Goal: Feedback & Contribution: Submit feedback/report problem

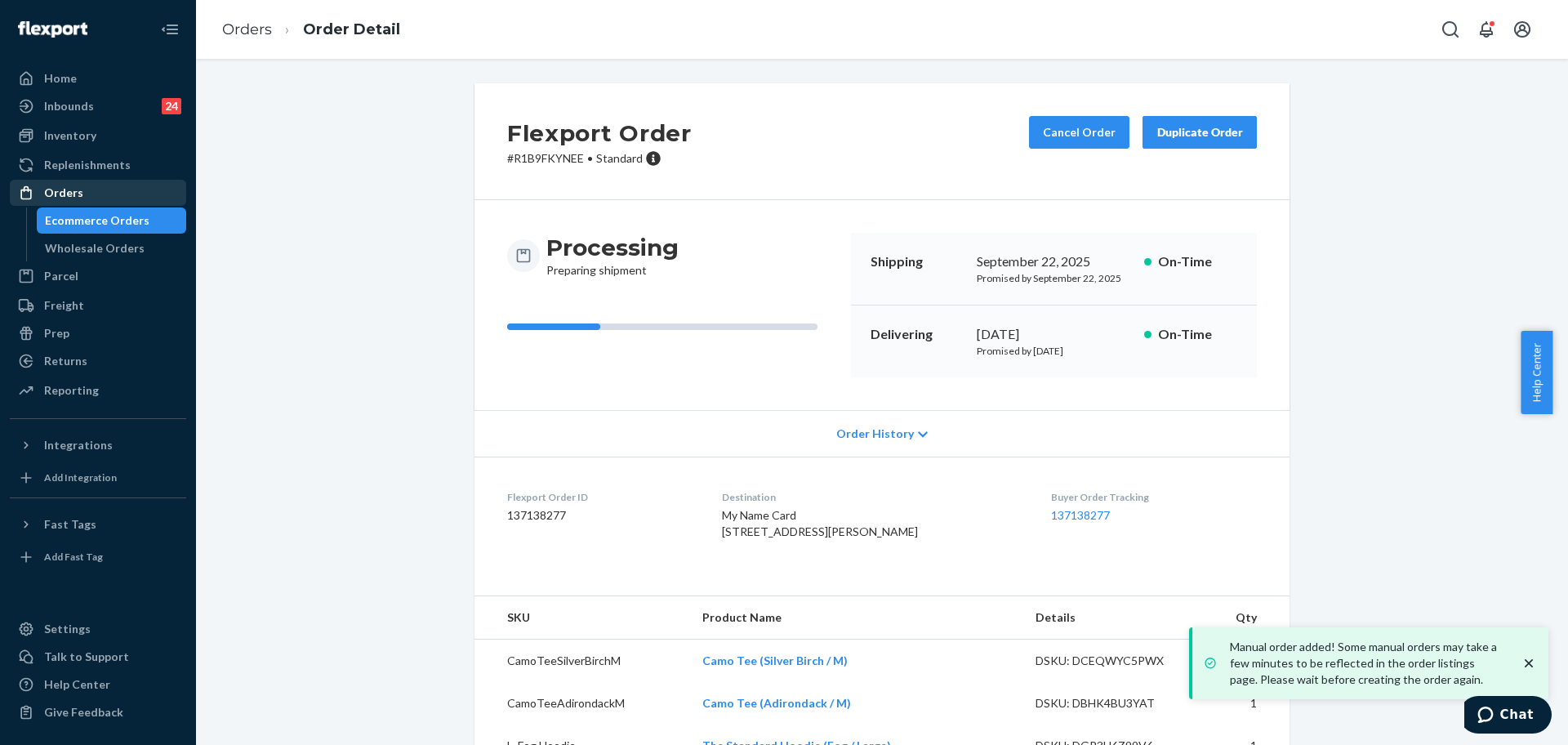
click at [77, 181] on div "Orders" at bounding box center [99, 192] width 173 height 23
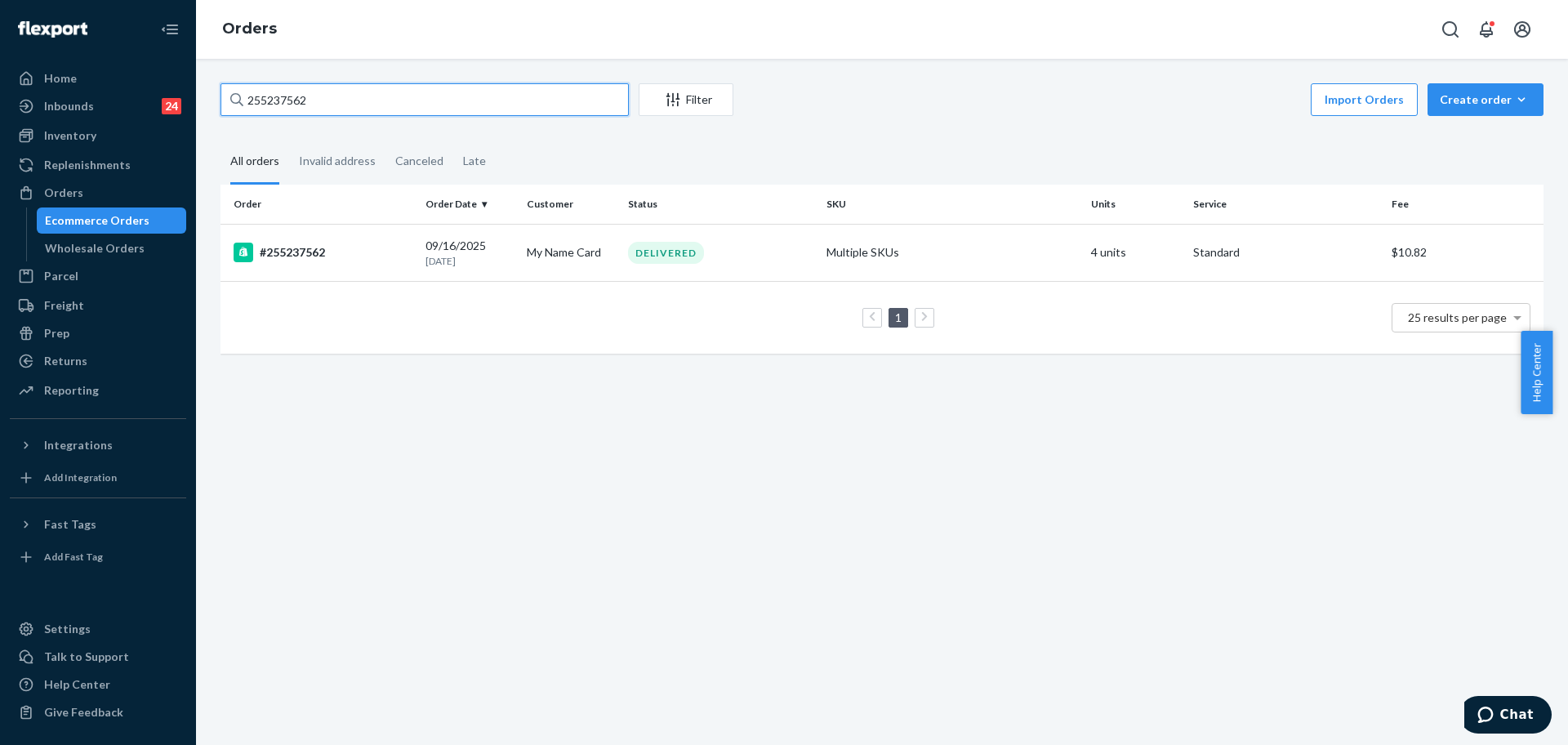
click at [312, 106] on input "255237562" at bounding box center [425, 99] width 409 height 33
paste input "096368"
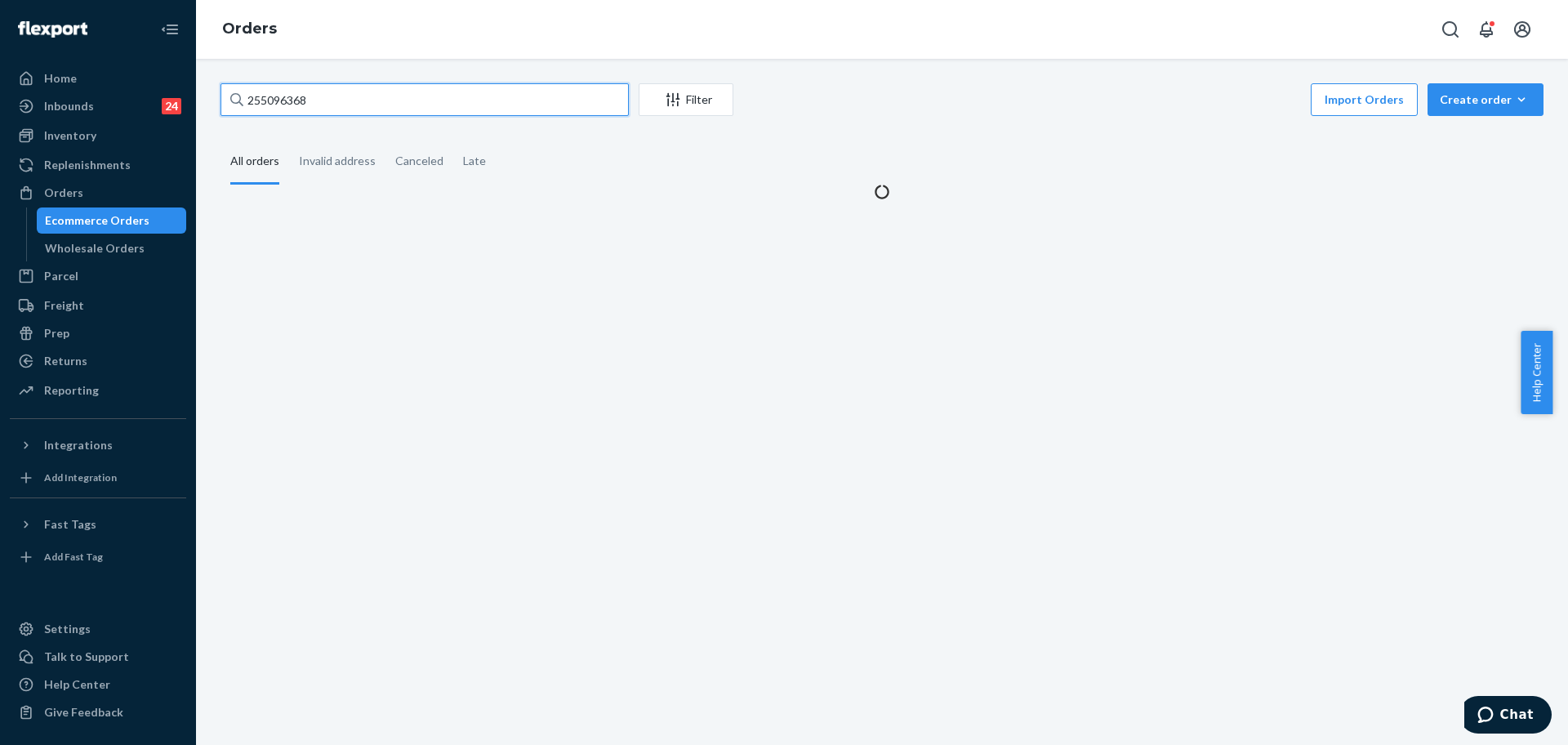
type input "255096368"
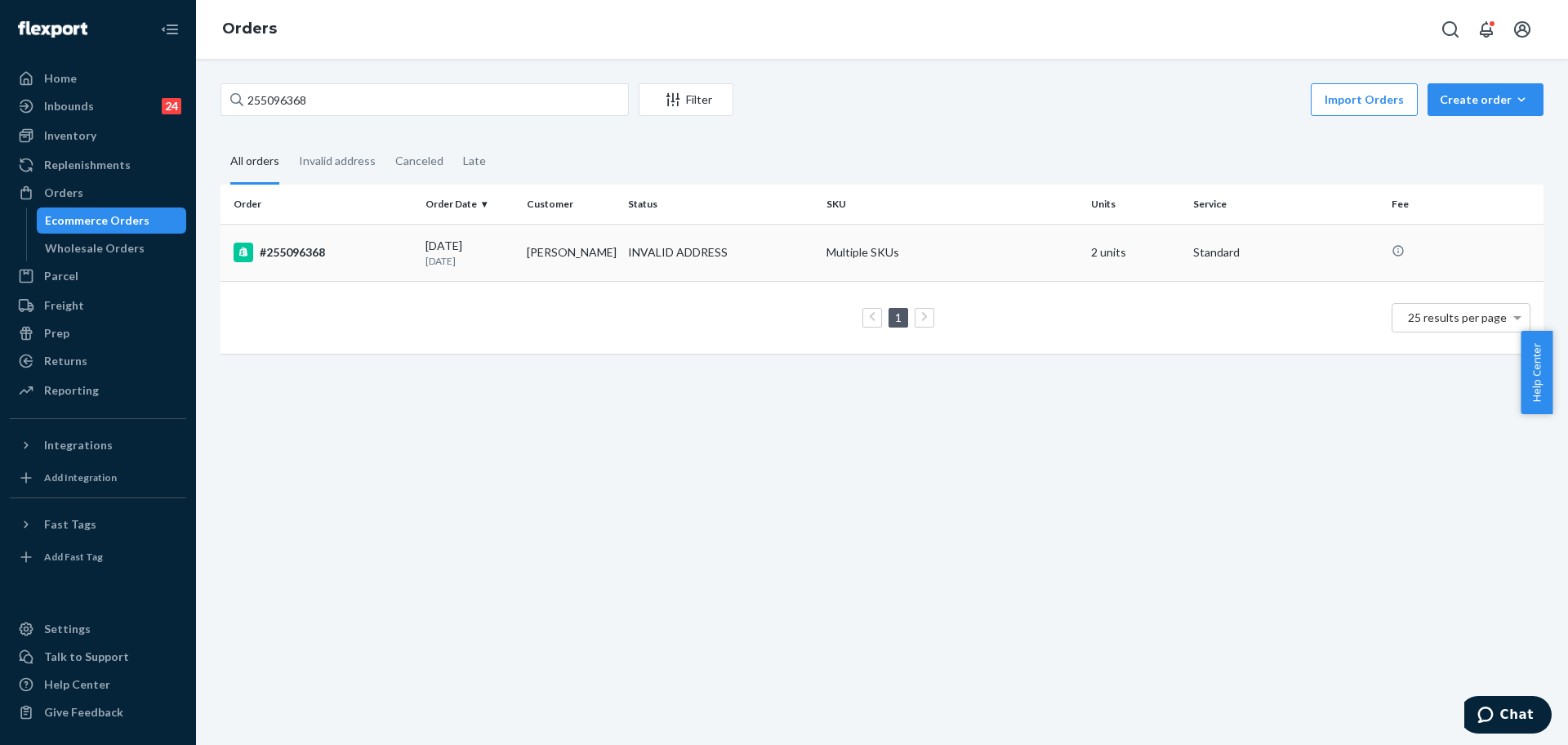
click at [335, 255] on div "#255096368" at bounding box center [323, 252] width 179 height 19
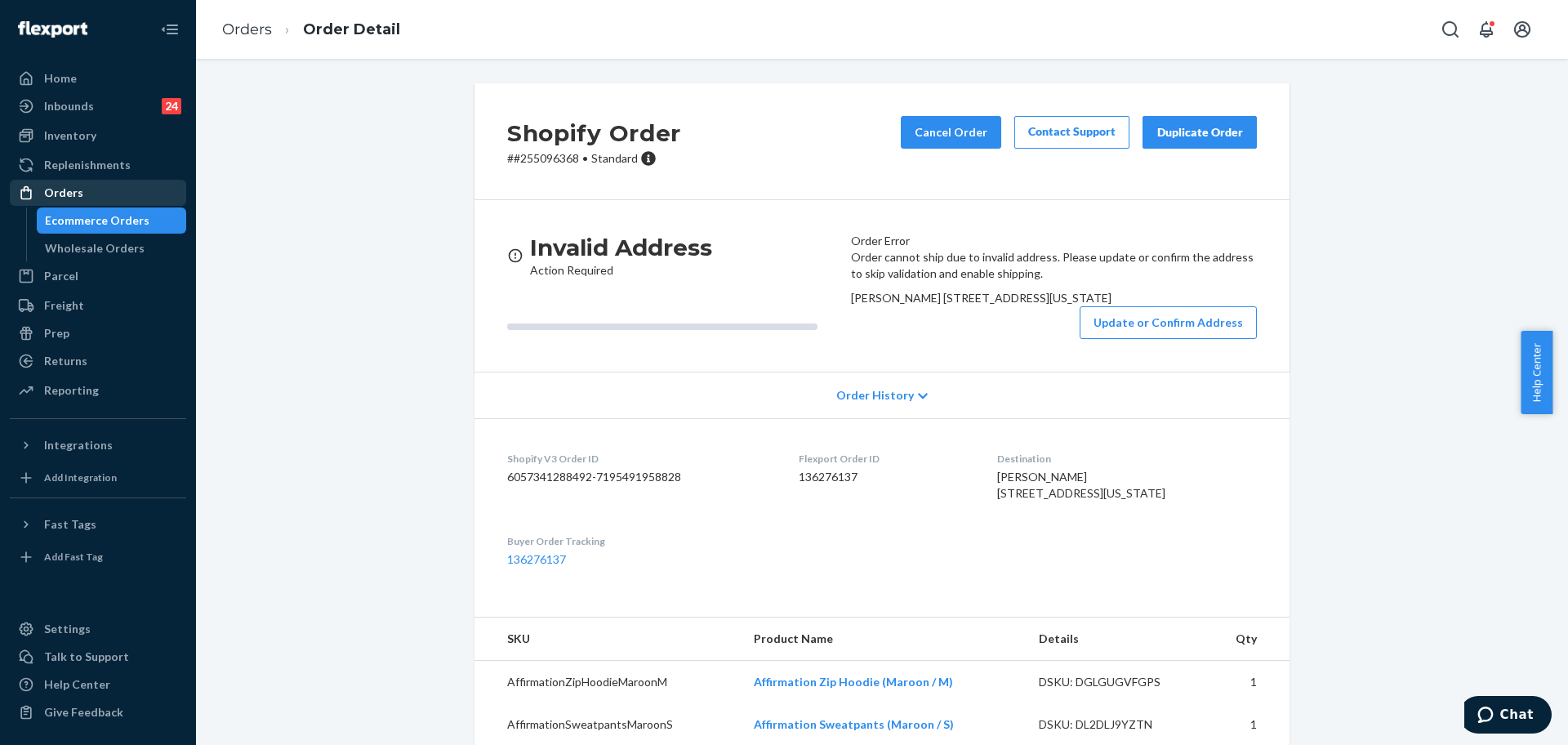
click at [84, 181] on div "Orders" at bounding box center [99, 192] width 173 height 23
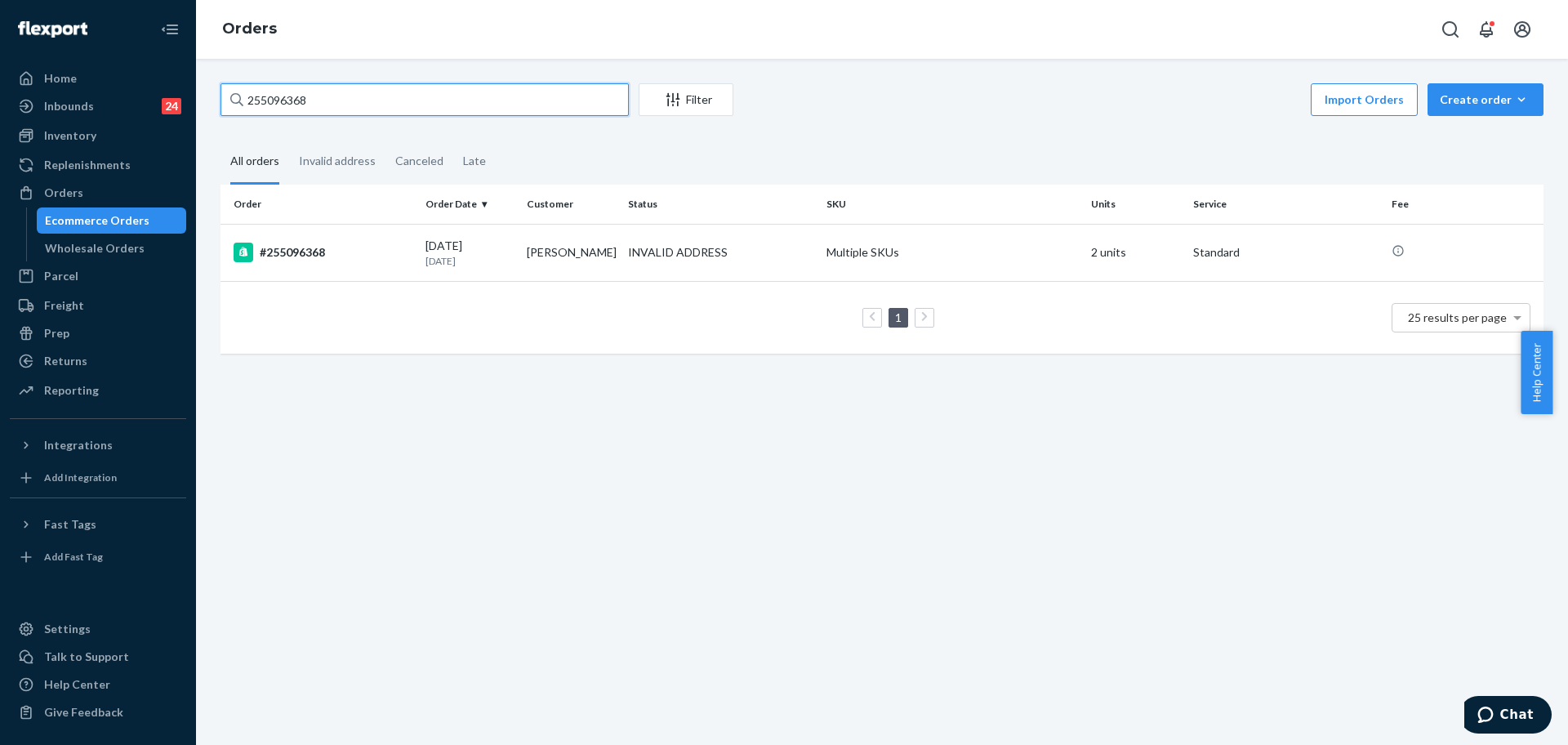
click at [458, 105] on input "255096368" at bounding box center [425, 99] width 409 height 33
paste input "184533"
type input "255184533"
click at [343, 241] on td "#255184533" at bounding box center [320, 252] width 199 height 57
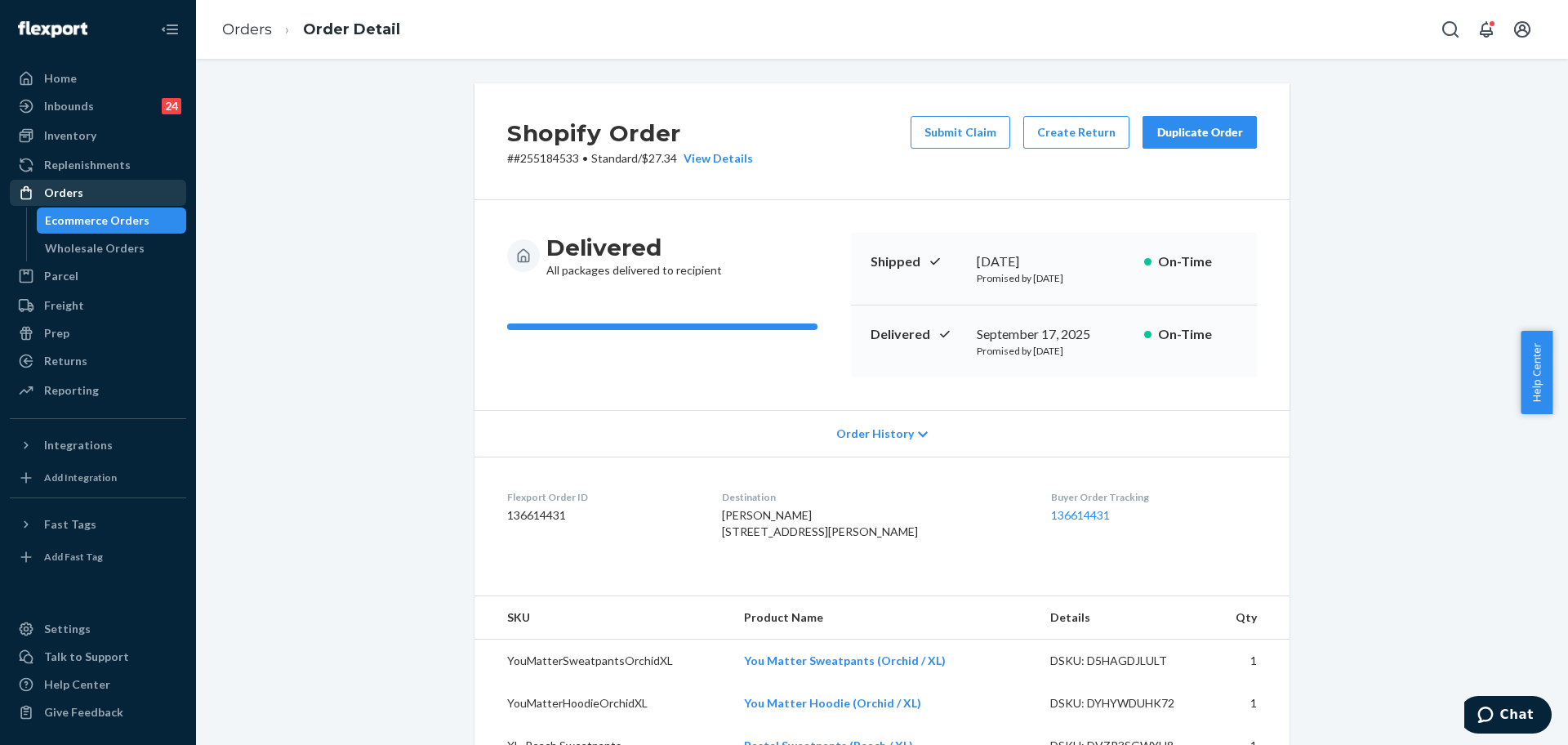
click at [64, 189] on div "Orders" at bounding box center [63, 192] width 39 height 16
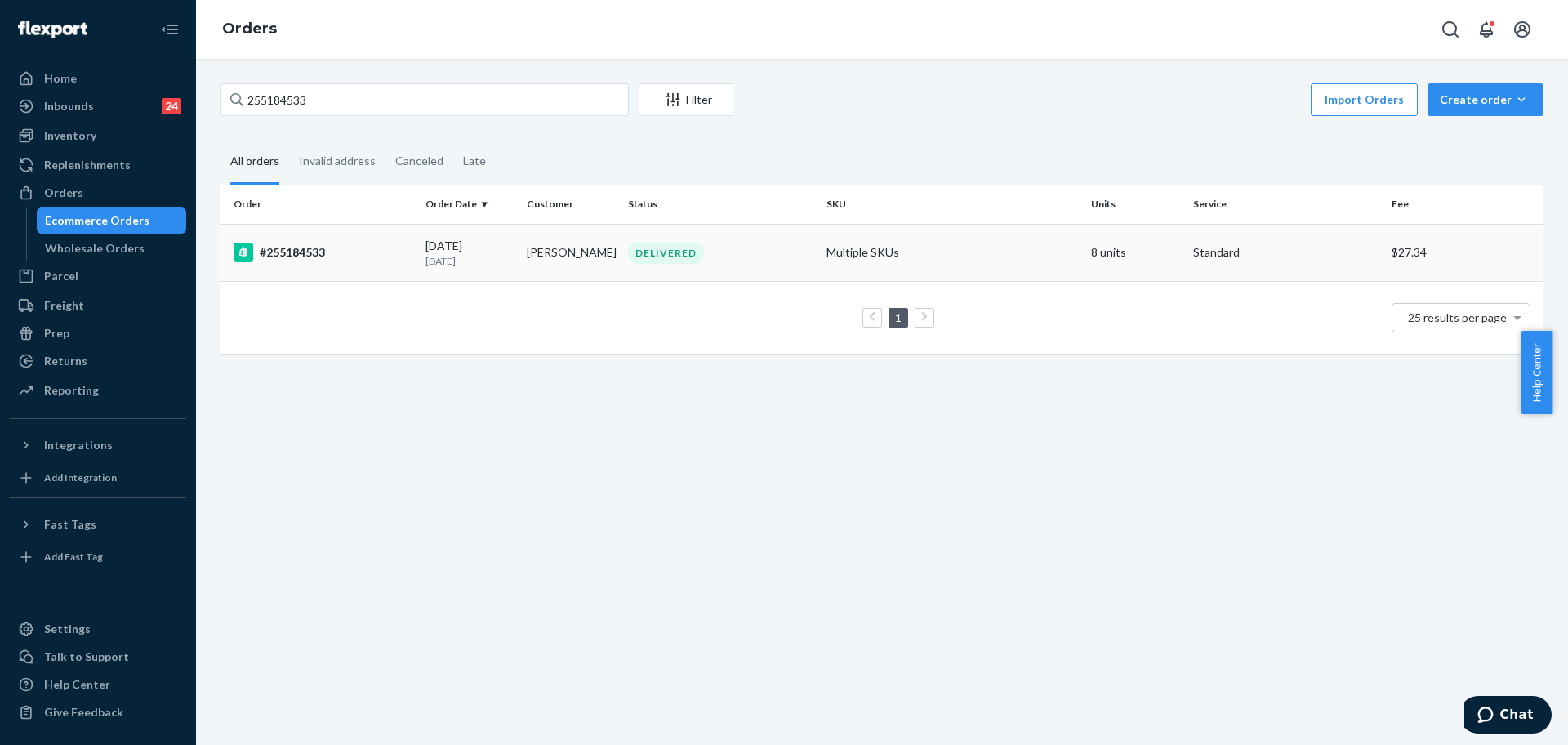
click at [385, 254] on div "#255184533" at bounding box center [323, 252] width 179 height 19
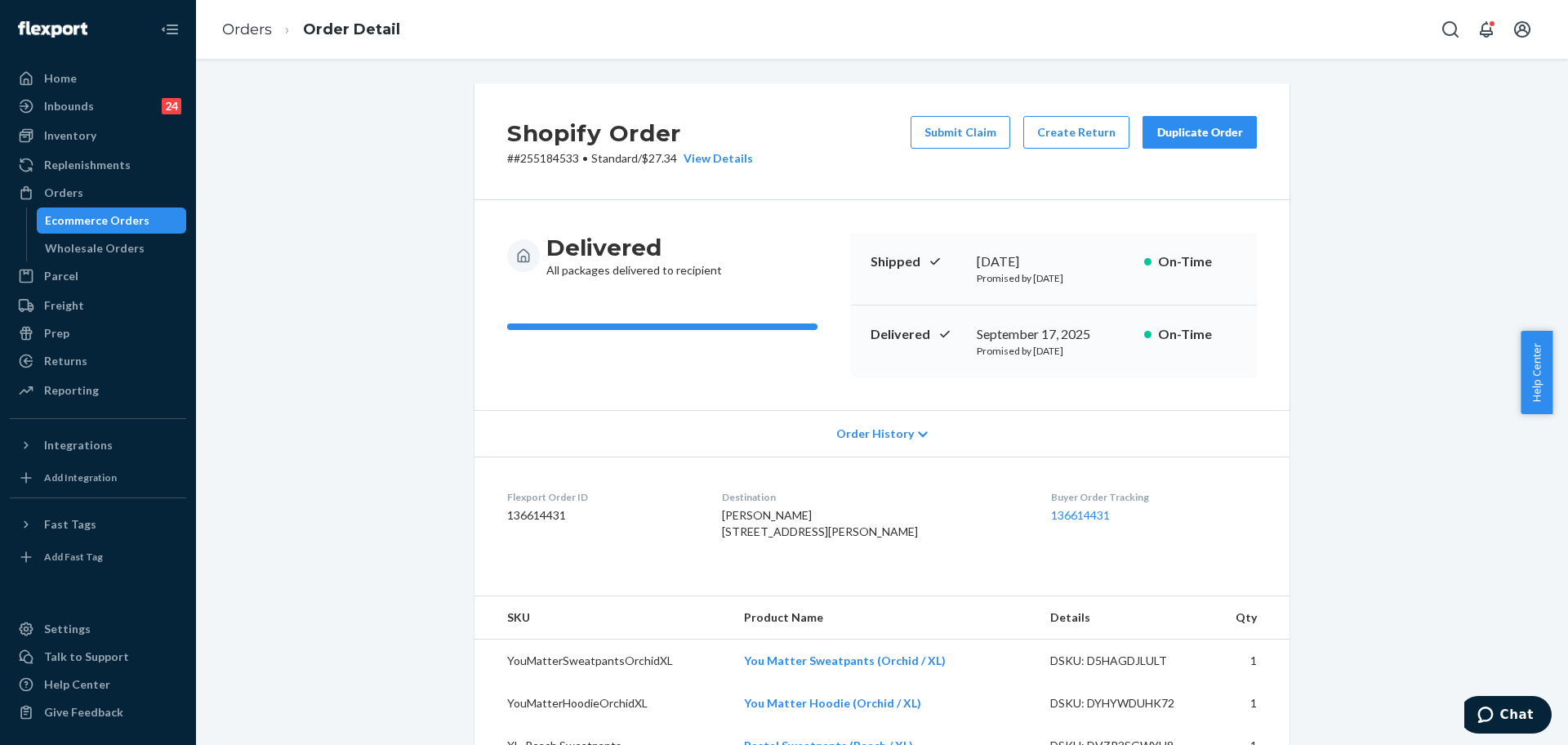
click at [67, 178] on ul "Home Inbounds 24 Shipping Plans Problems 24 Inventory Products Replenishments O…" at bounding box center [98, 235] width 176 height 339
click at [61, 187] on div "Orders" at bounding box center [63, 192] width 39 height 16
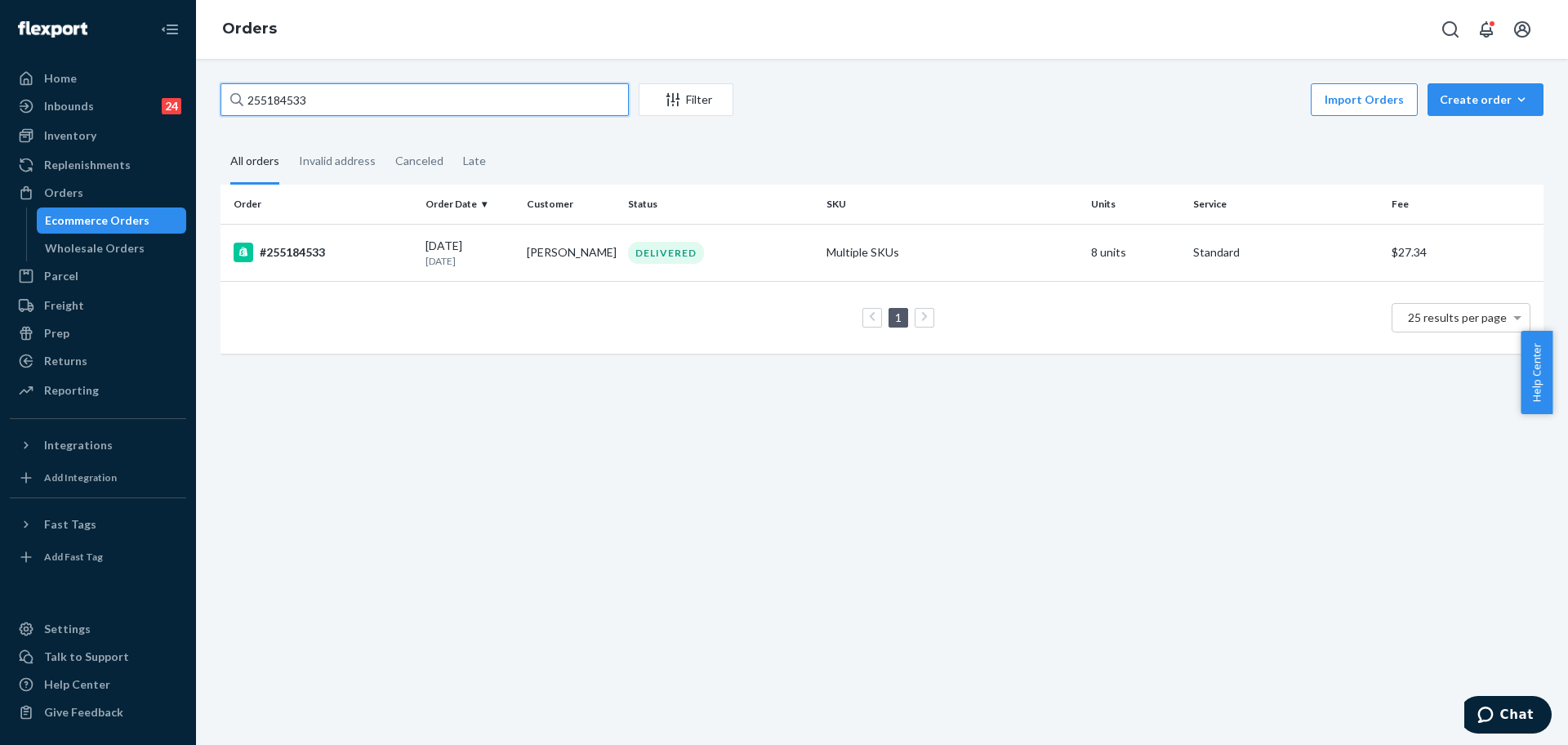
click at [294, 95] on input "255184533" at bounding box center [425, 99] width 409 height 33
click at [317, 270] on td "#255184533" at bounding box center [320, 252] width 199 height 57
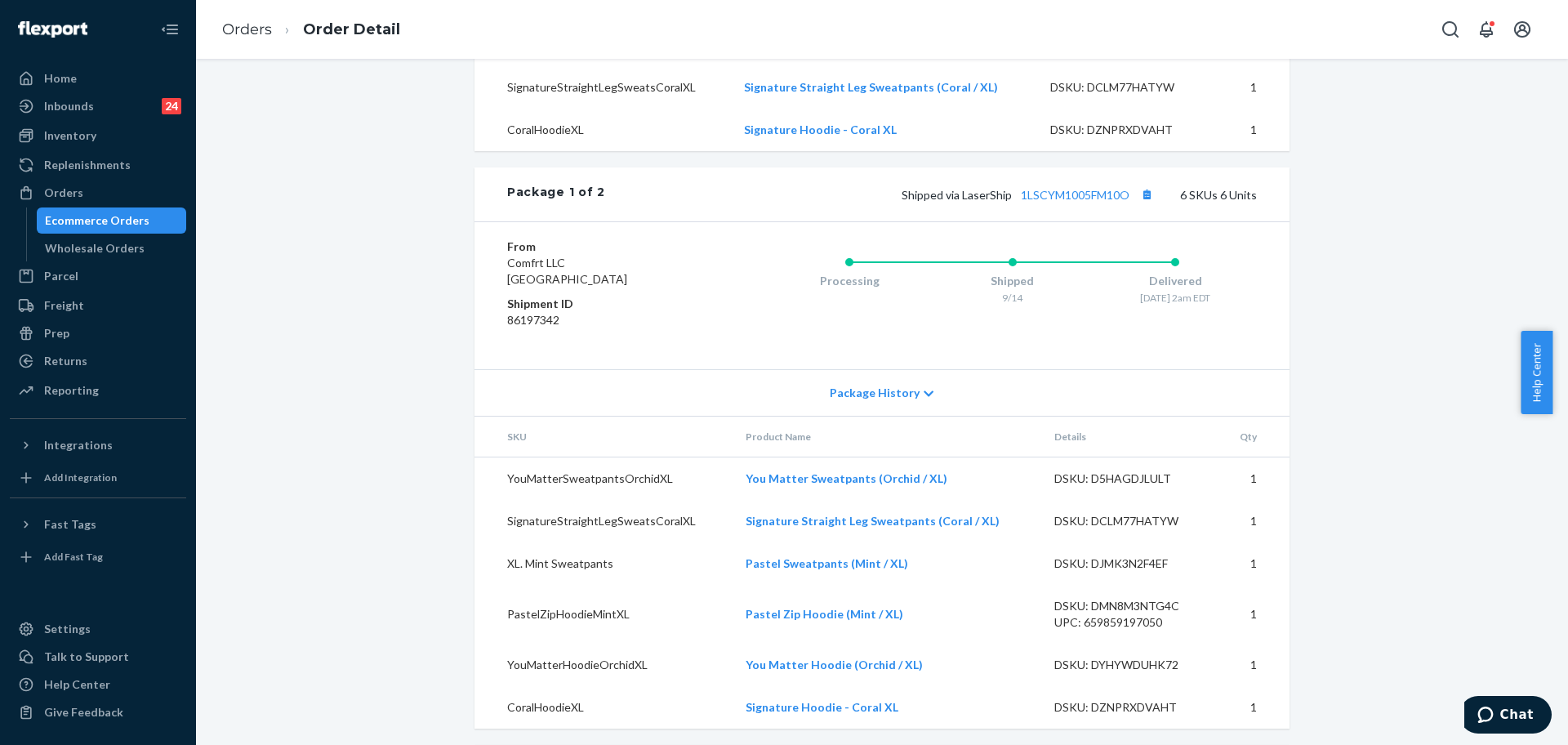
scroll to position [793, 0]
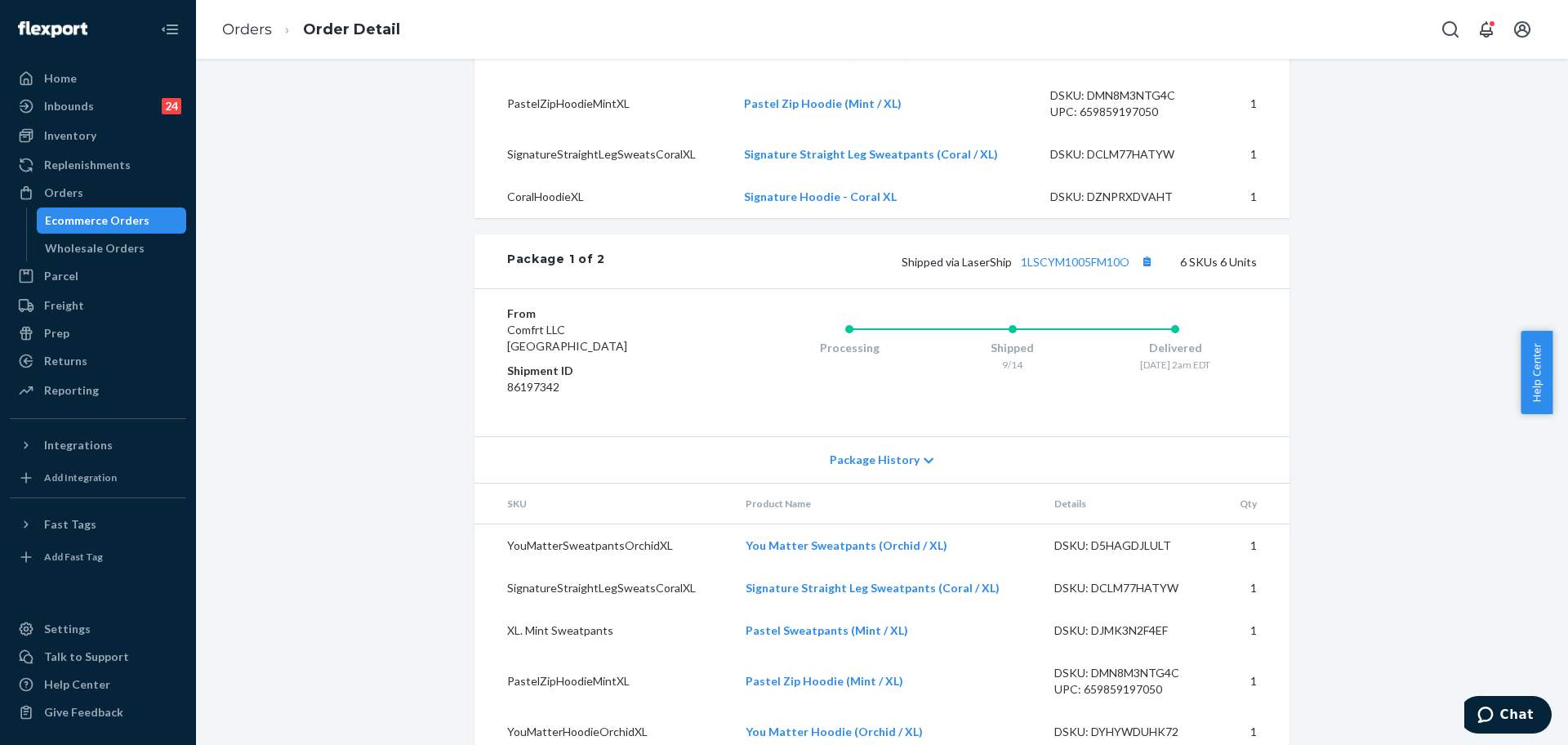
drag, startPoint x: 77, startPoint y: 200, endPoint x: 43, endPoint y: 215, distance: 37.2
click at [77, 200] on div "Orders" at bounding box center [63, 192] width 39 height 16
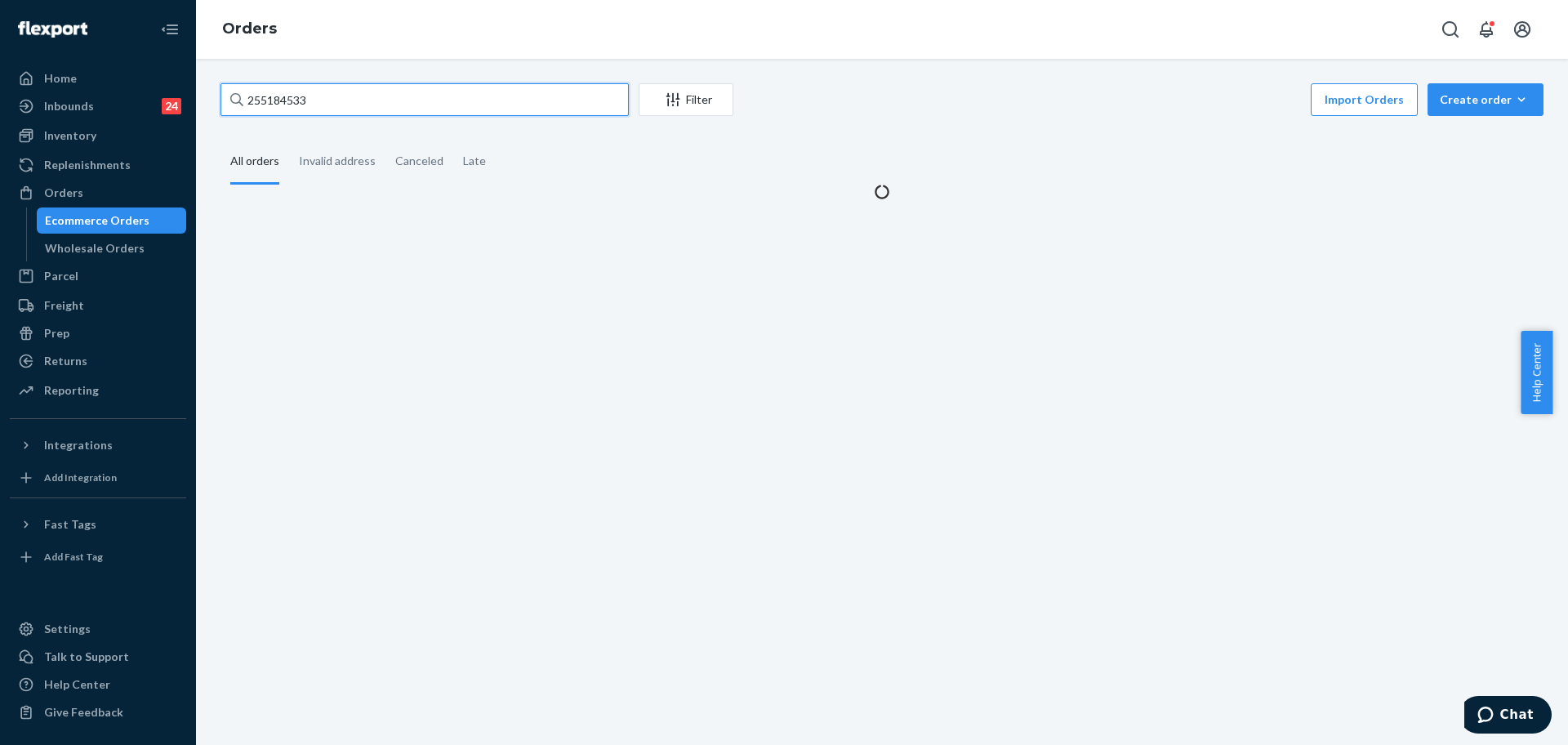
click at [342, 109] on input "255184533" at bounding box center [425, 99] width 409 height 33
paste input "444659"
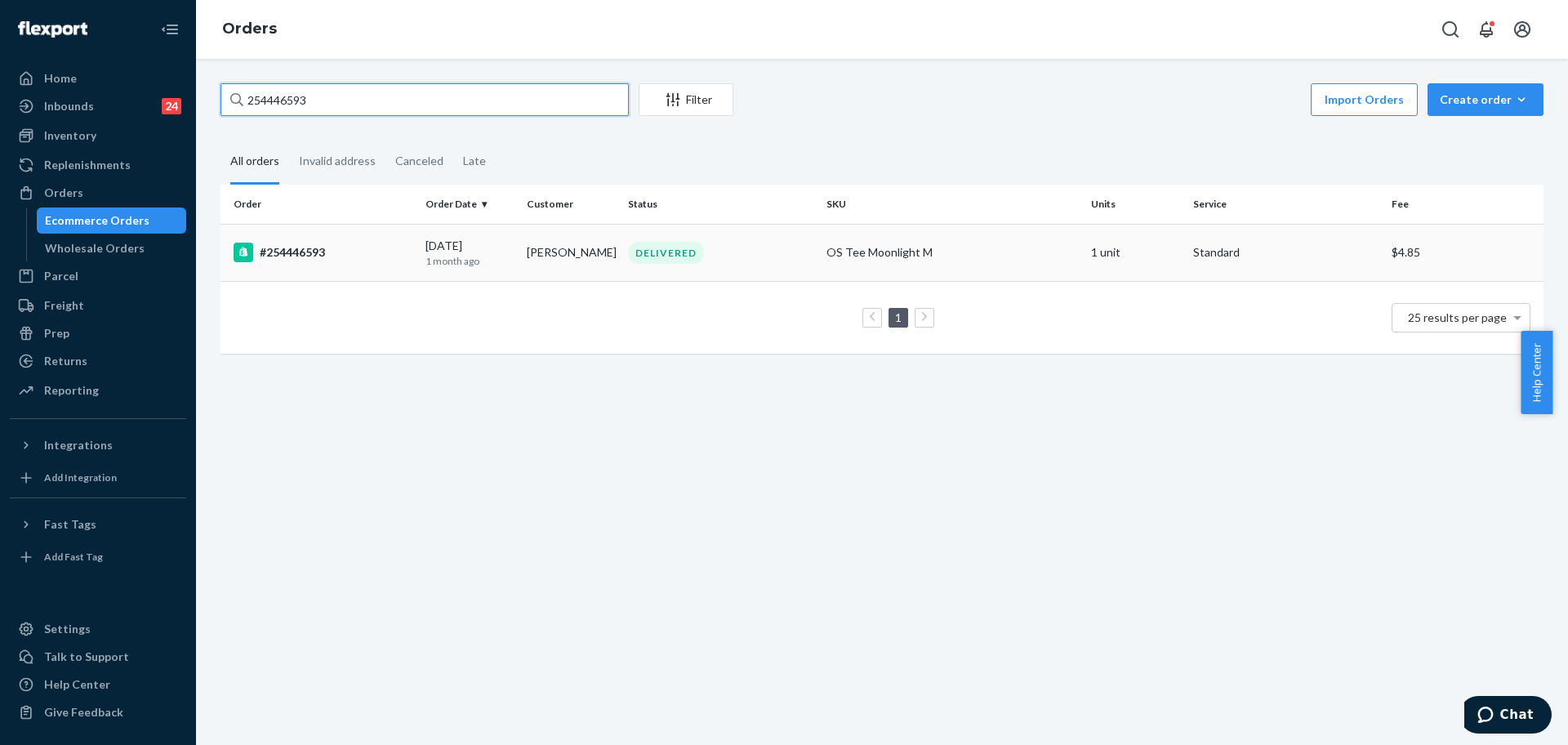
type input "254446593"
click at [392, 267] on td "#254446593" at bounding box center [320, 252] width 199 height 57
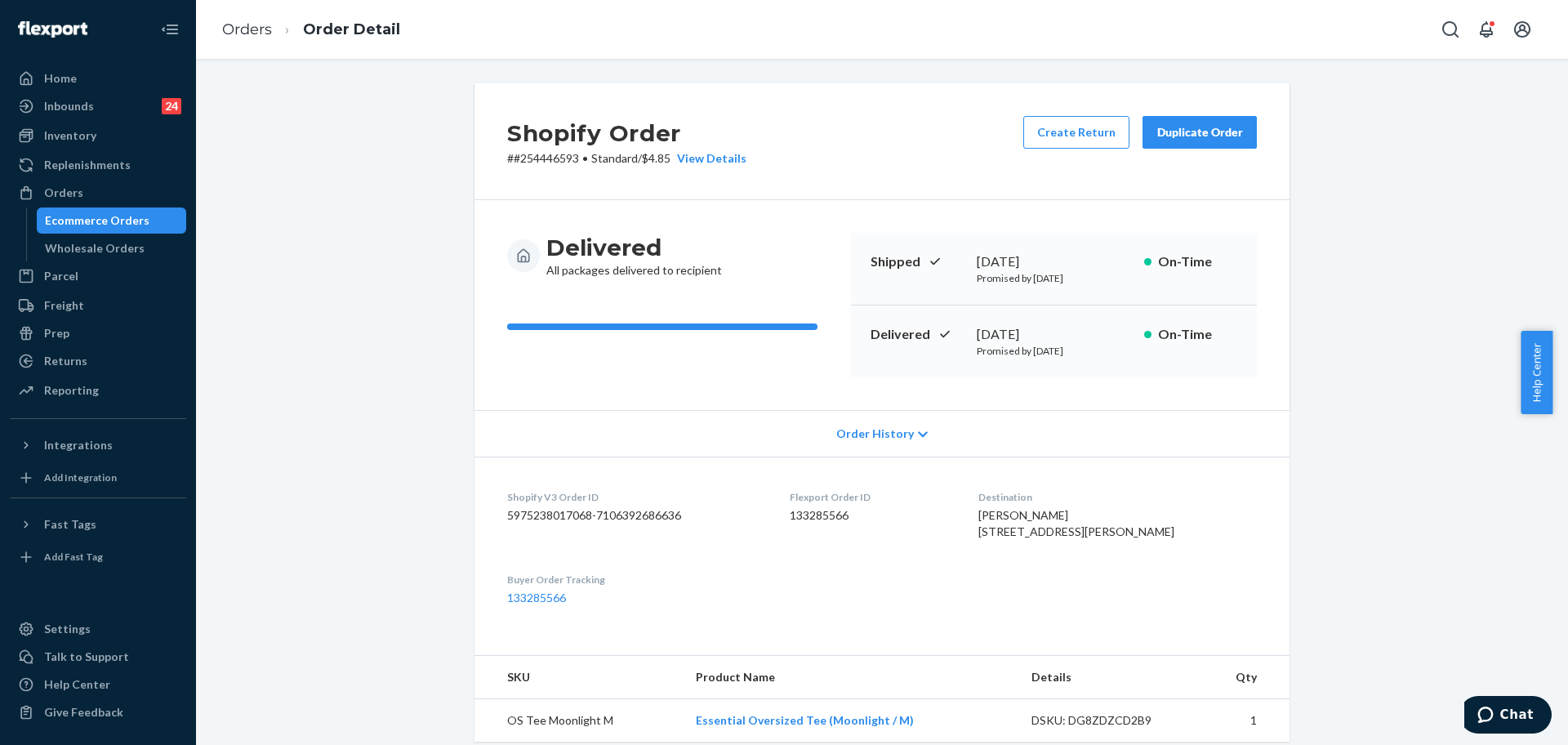
click at [1175, 125] on div "Duplicate Order" at bounding box center [1199, 132] width 87 height 16
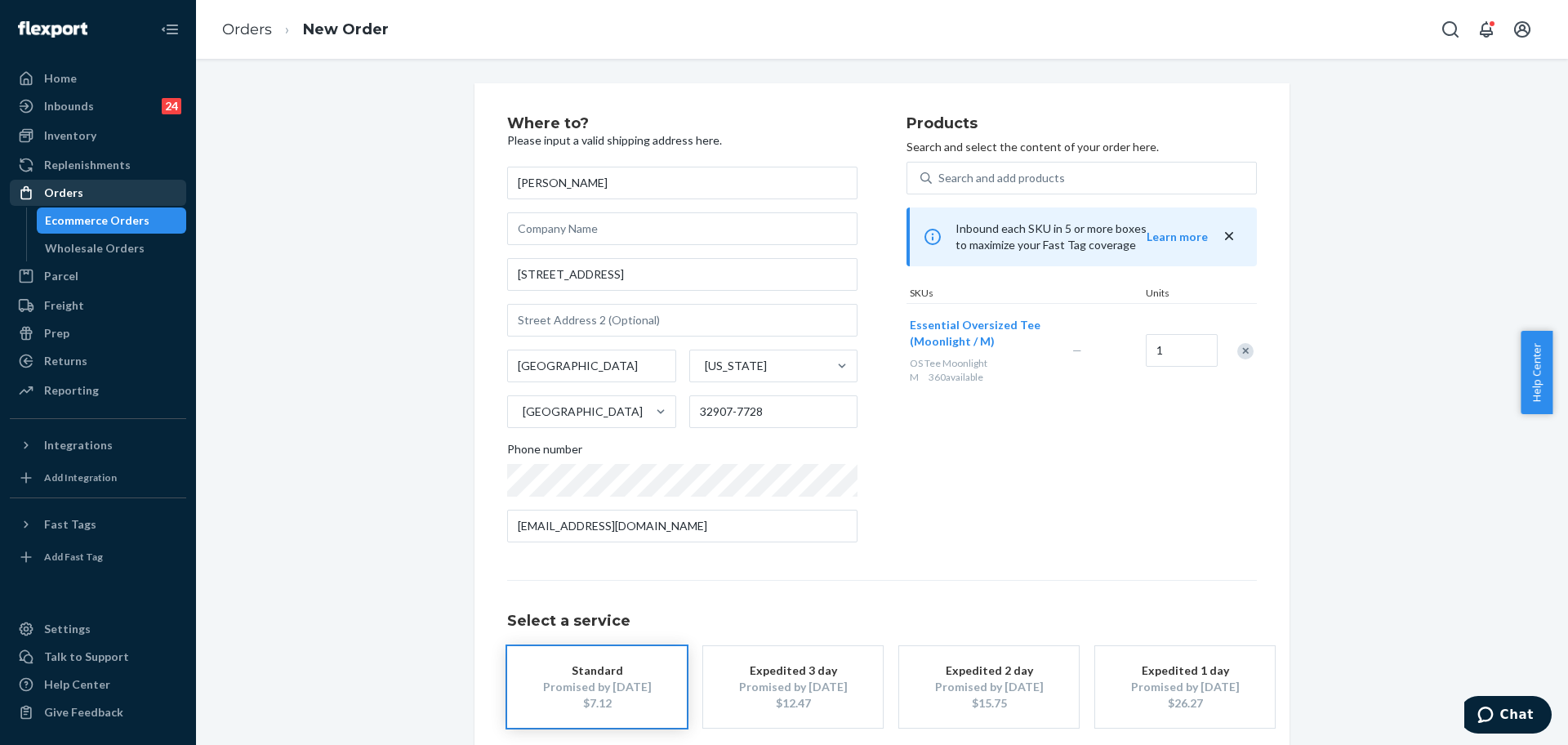
click at [98, 183] on div "Orders" at bounding box center [99, 192] width 173 height 23
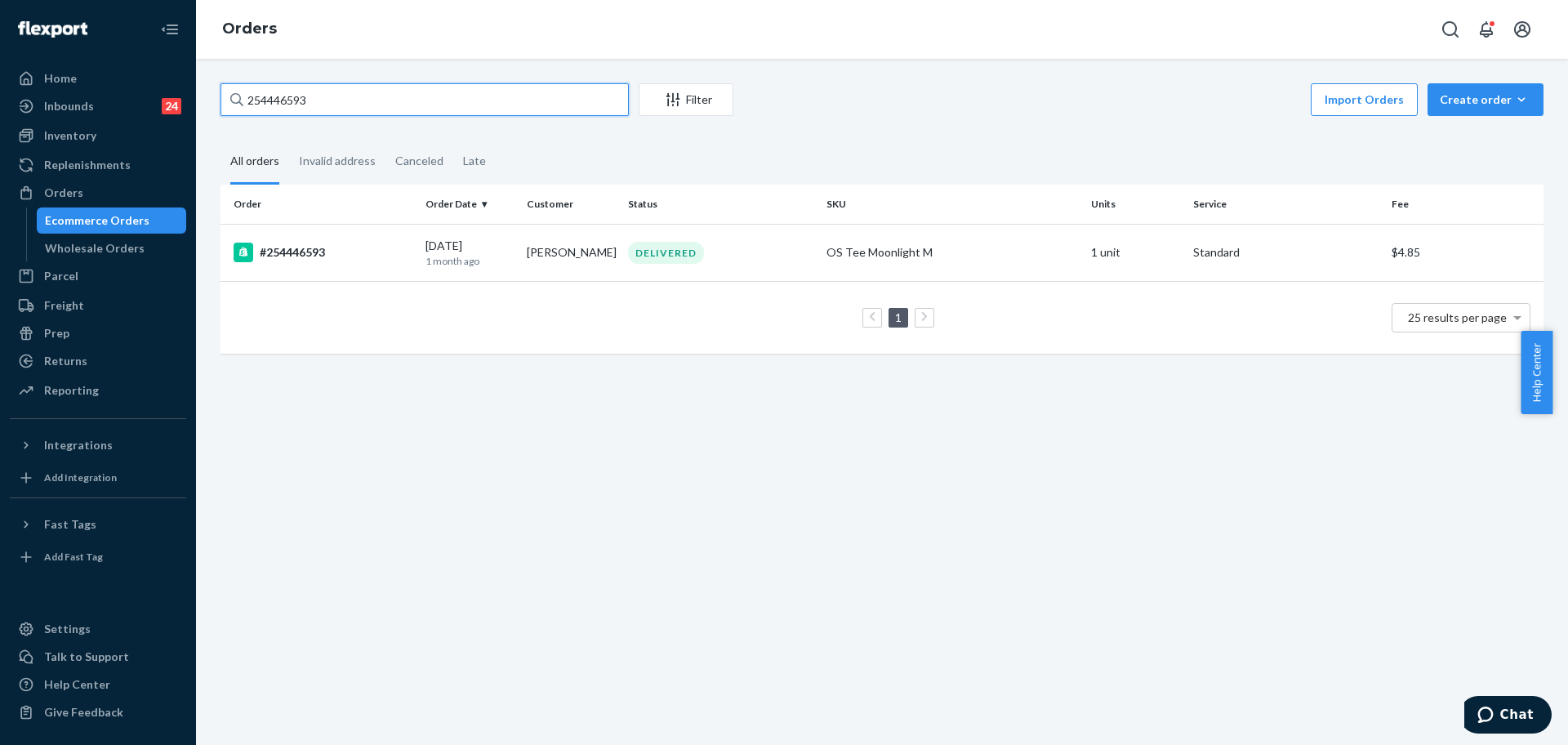
click at [271, 103] on input "254446593" at bounding box center [425, 99] width 409 height 33
paste input "3887912"
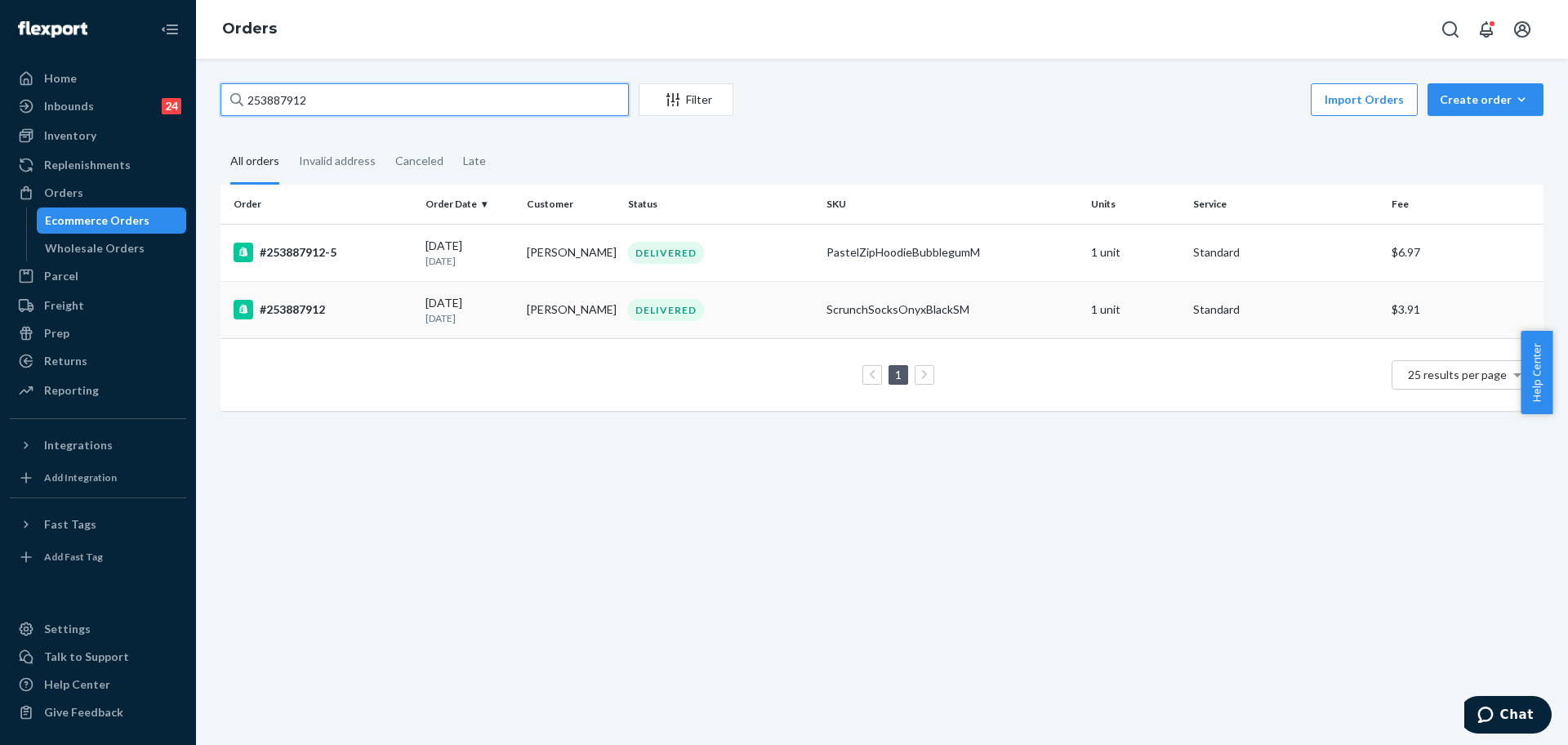
type input "253887912"
click at [388, 308] on div "#253887912" at bounding box center [323, 309] width 179 height 19
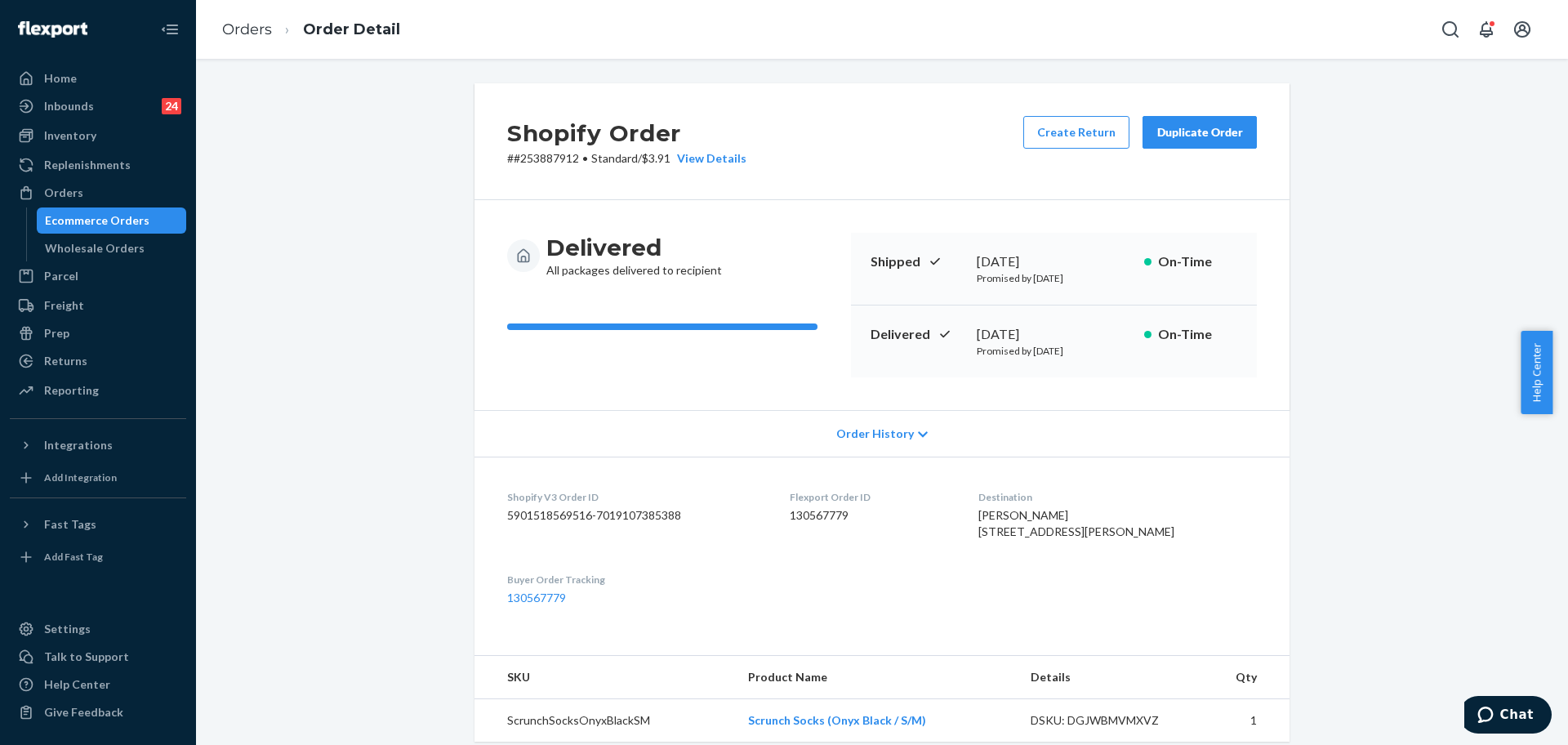
click at [1178, 125] on div "Duplicate Order" at bounding box center [1199, 132] width 87 height 16
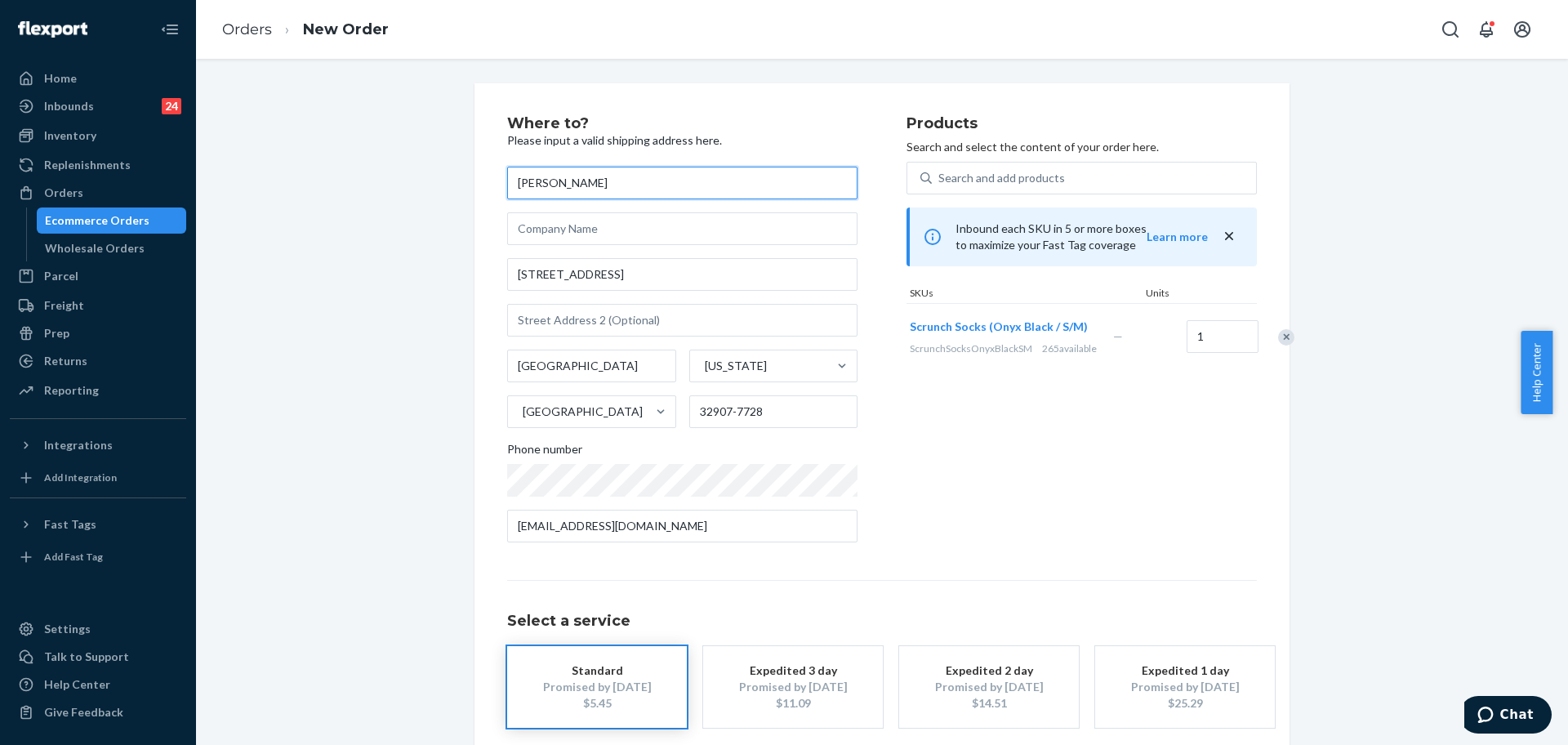
scroll to position [81, 0]
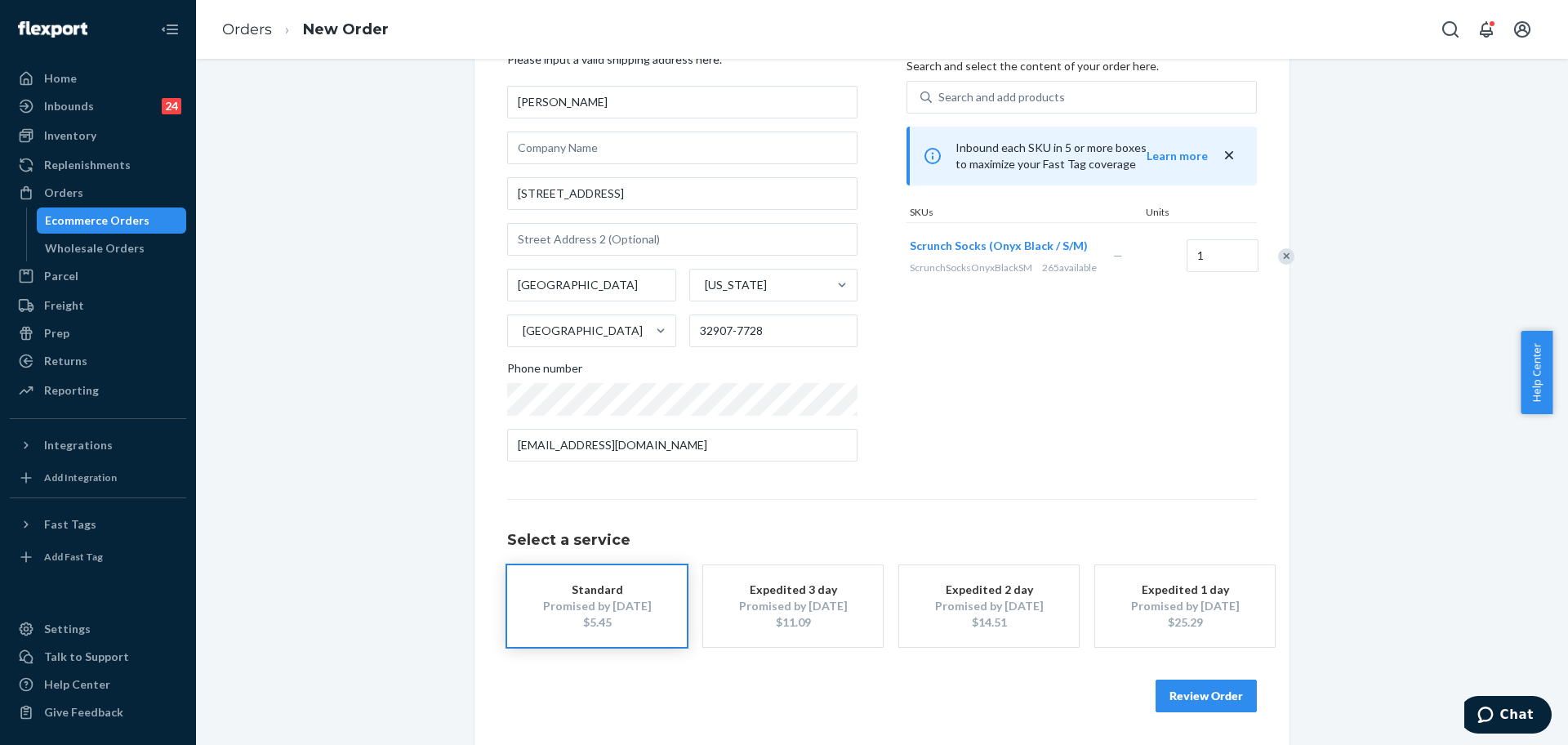
click at [1215, 687] on button "Review Order" at bounding box center [1206, 696] width 101 height 33
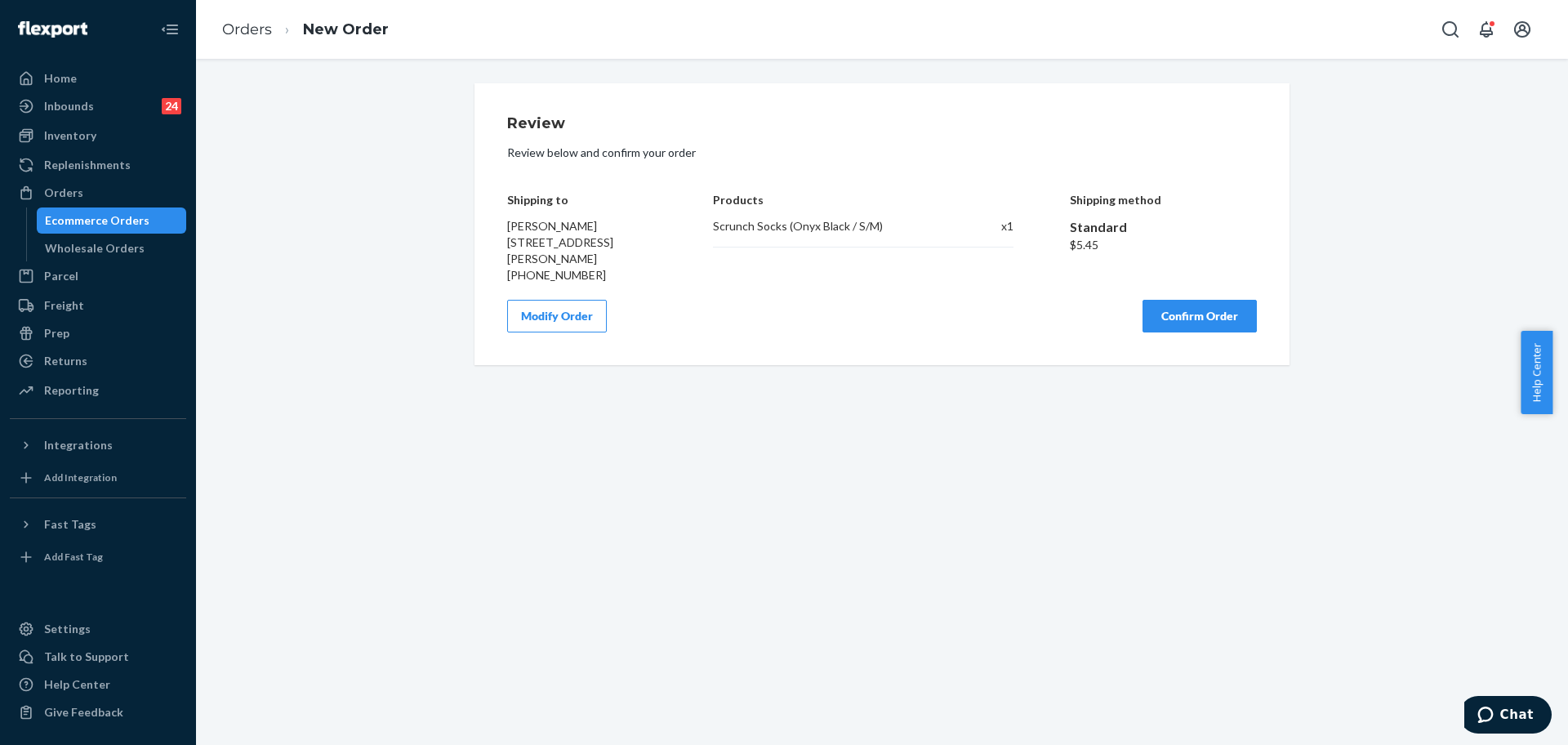
click at [1163, 326] on button "Confirm Order" at bounding box center [1199, 316] width 114 height 33
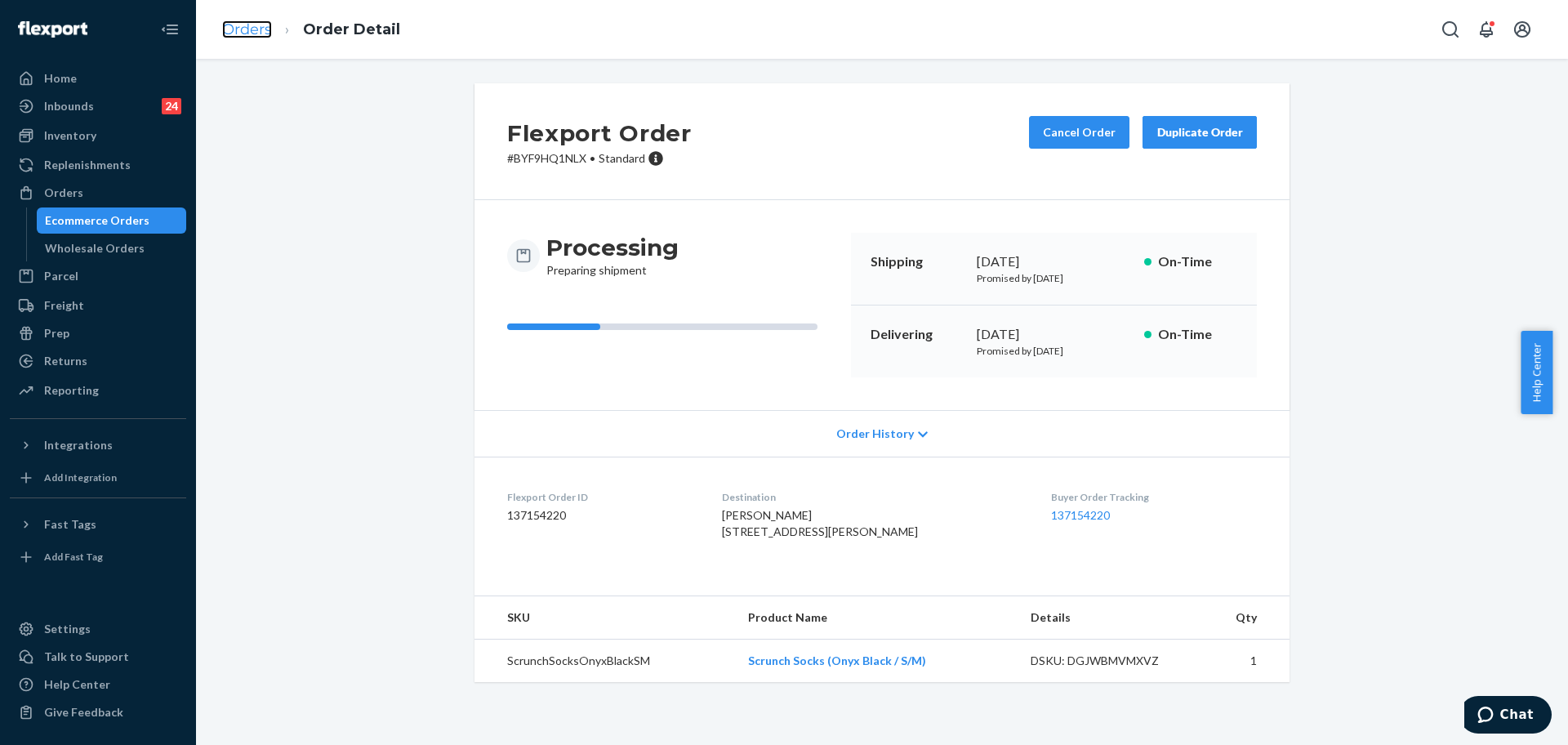
click at [254, 33] on link "Orders" at bounding box center [247, 29] width 50 height 18
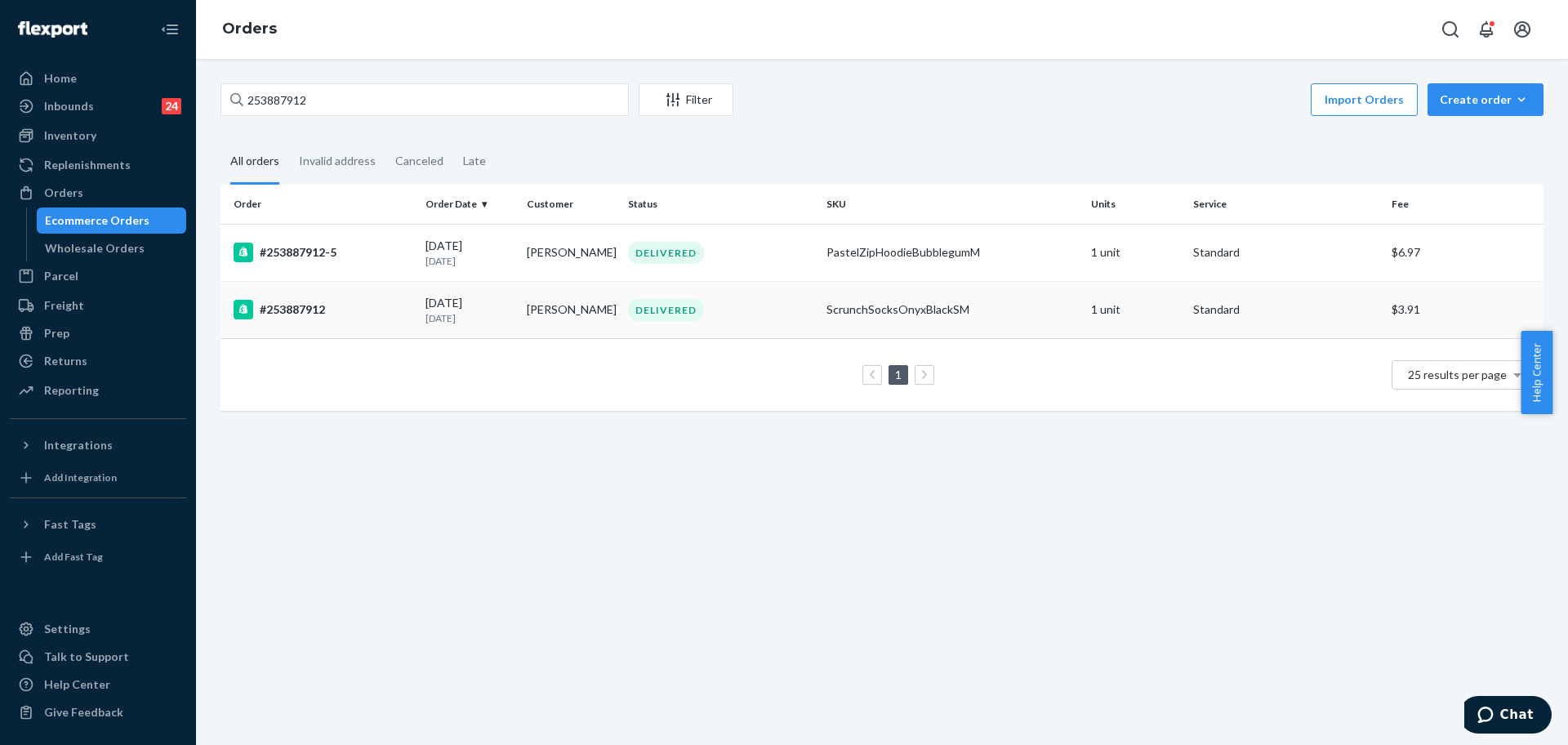
click at [335, 310] on div "#253887912" at bounding box center [323, 309] width 179 height 19
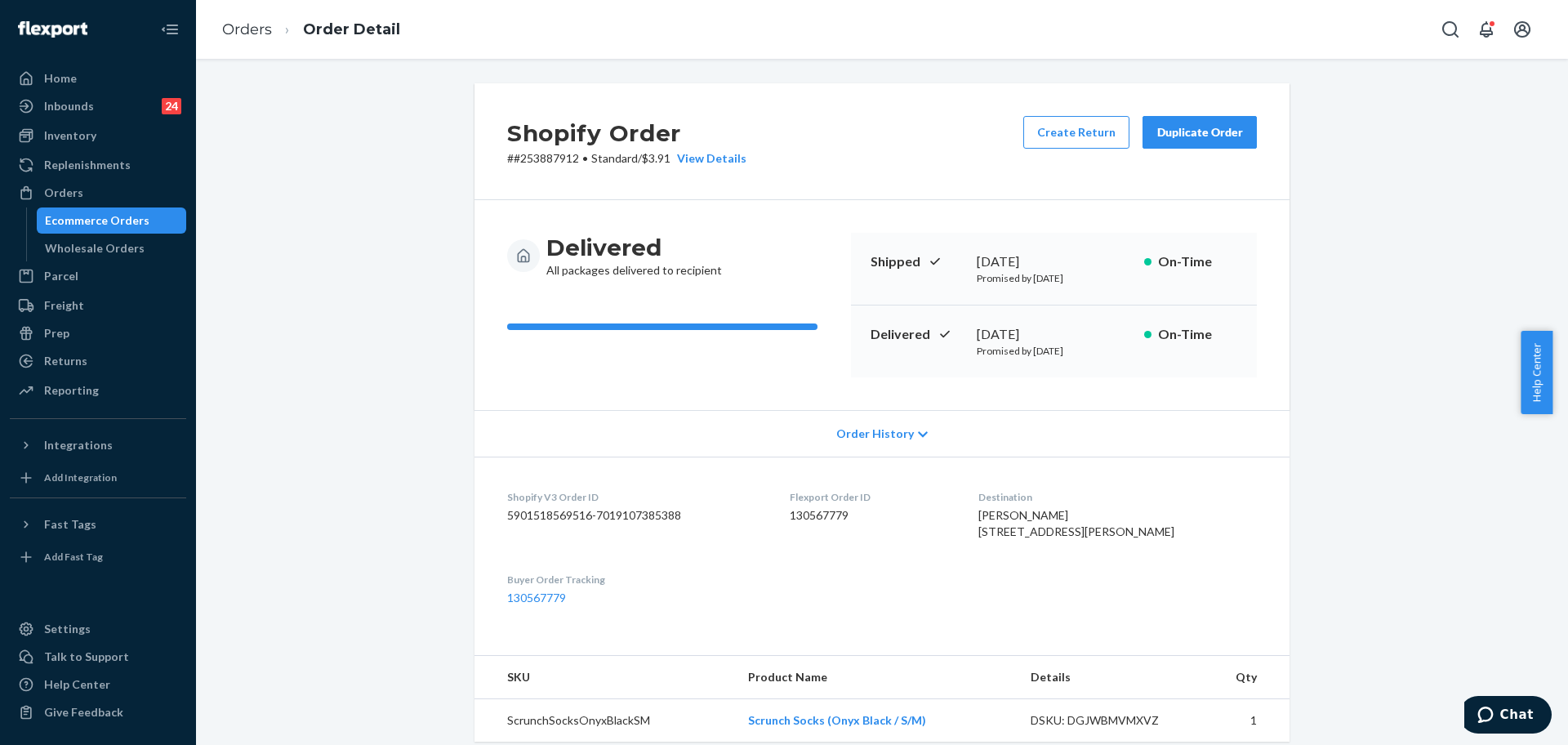
drag, startPoint x: 57, startPoint y: 181, endPoint x: 192, endPoint y: 186, distance: 135.1
click at [57, 181] on div "Orders" at bounding box center [99, 192] width 173 height 23
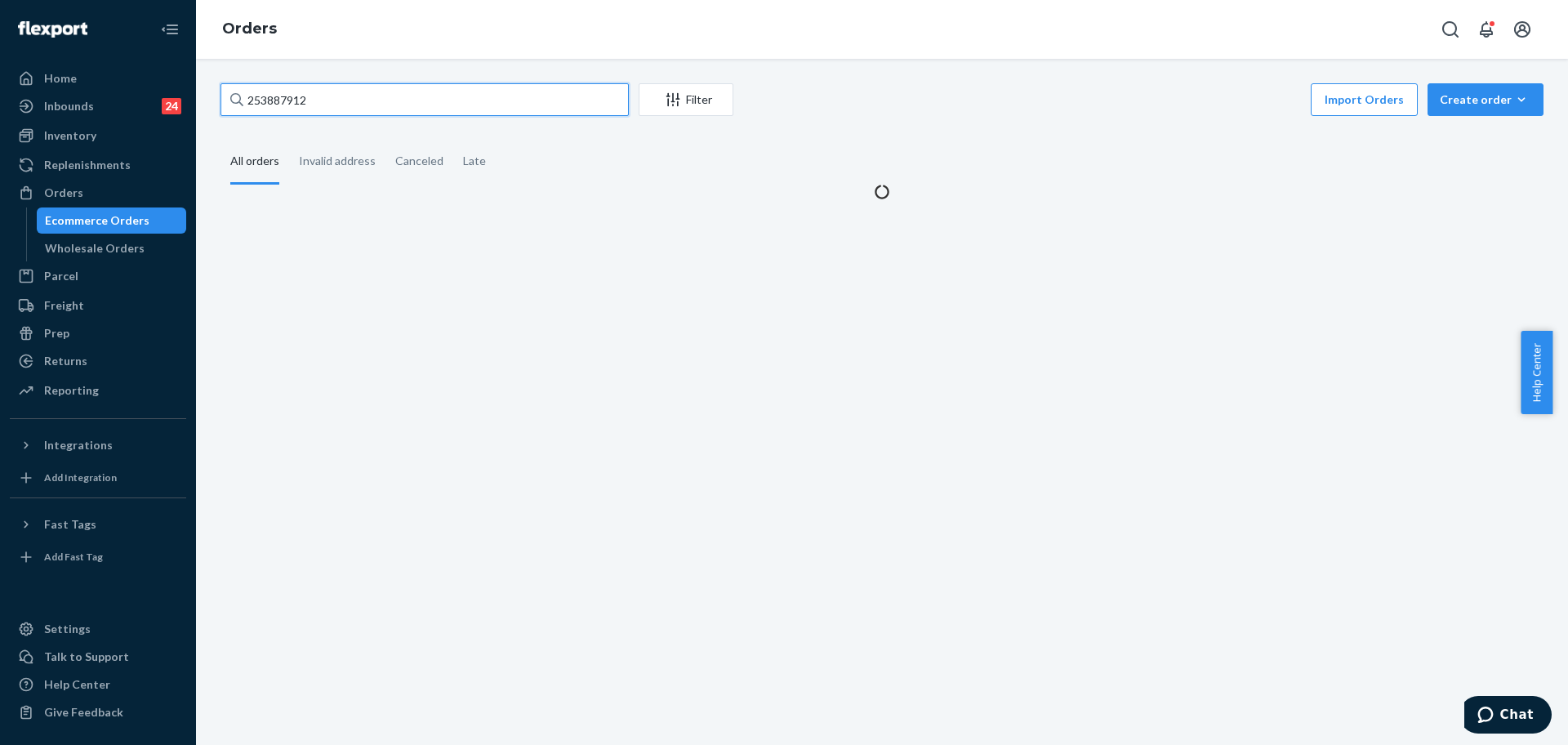
click at [322, 108] on input "253887912" at bounding box center [425, 99] width 409 height 33
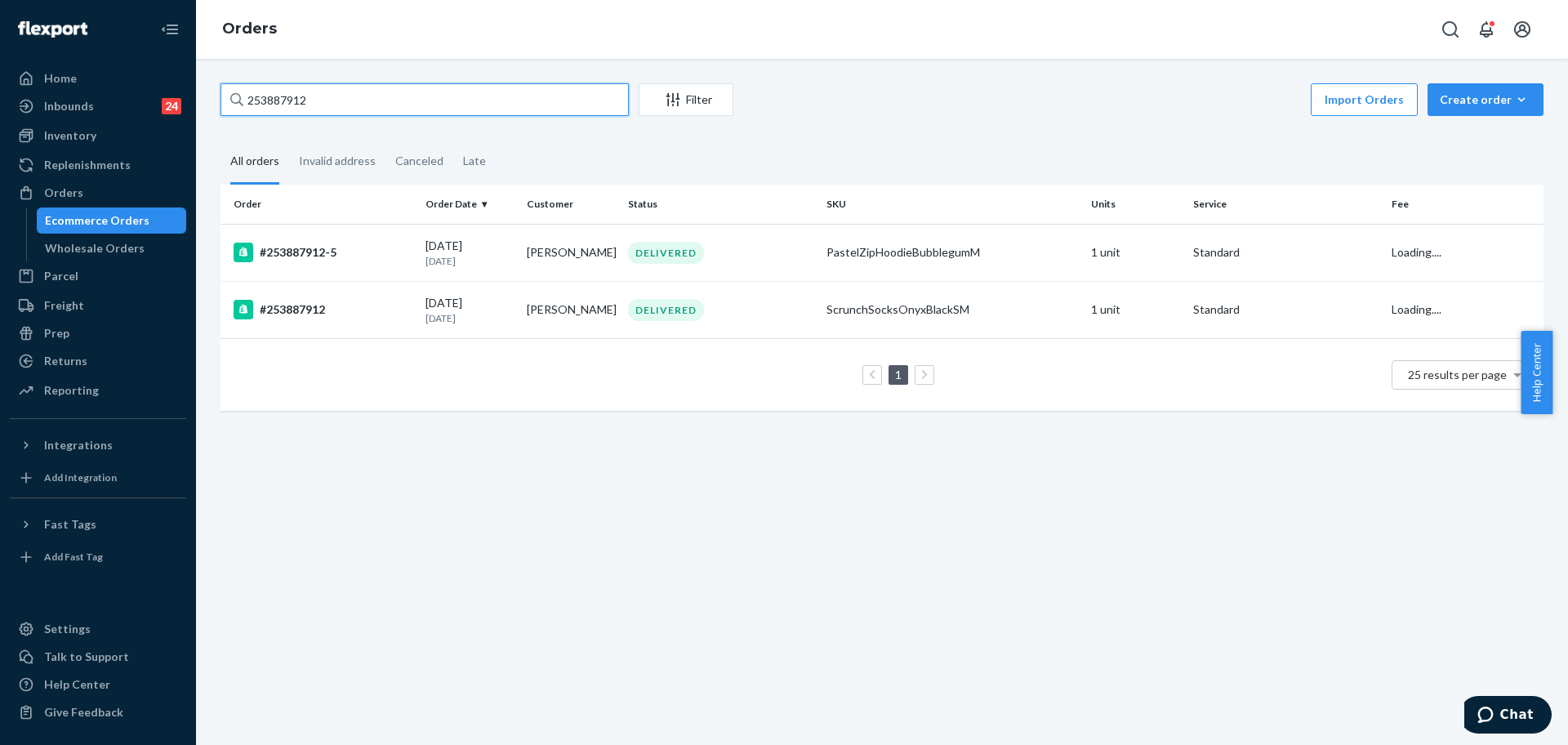
paste input "936377"
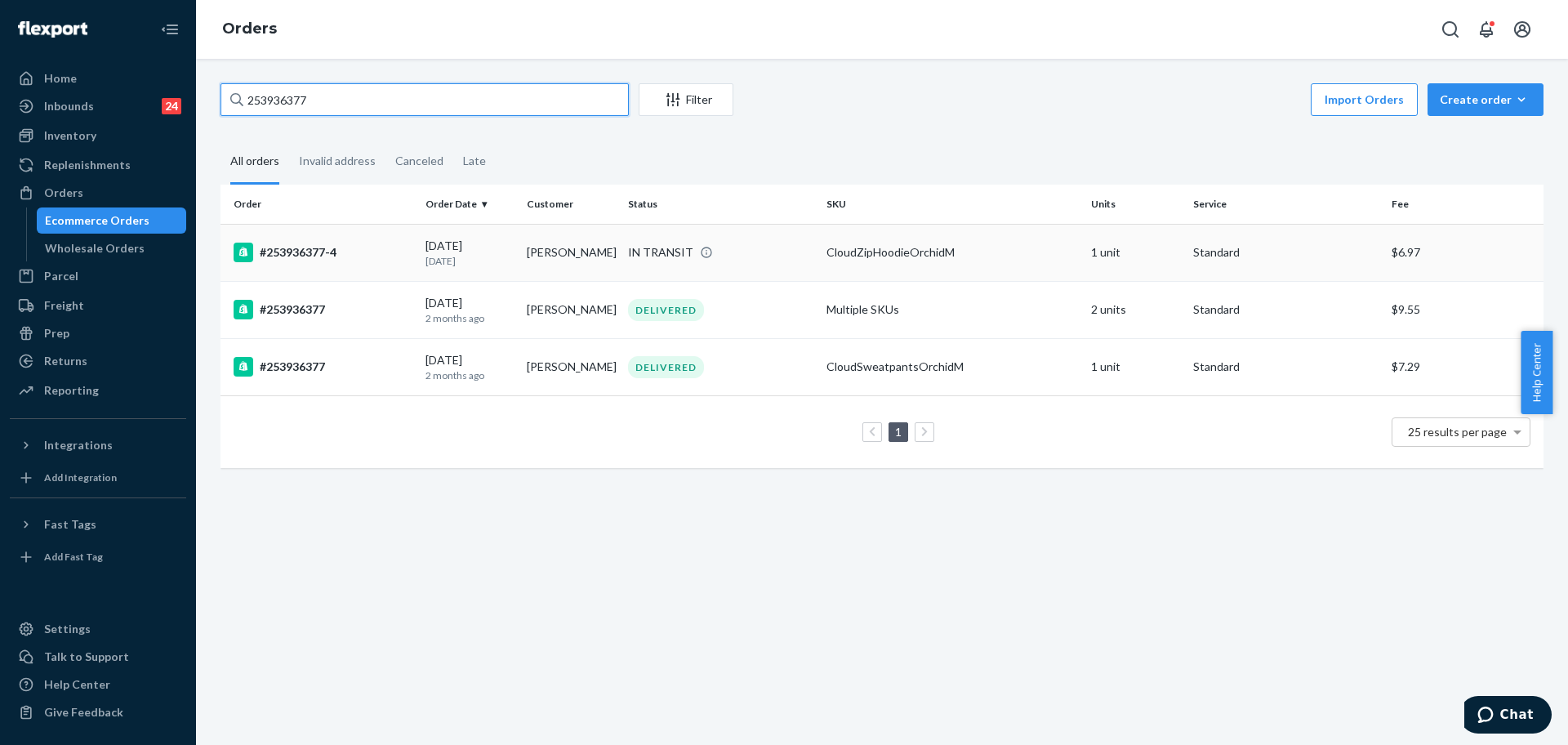
type input "253936377"
click at [387, 252] on div "#253936377-4" at bounding box center [323, 252] width 179 height 19
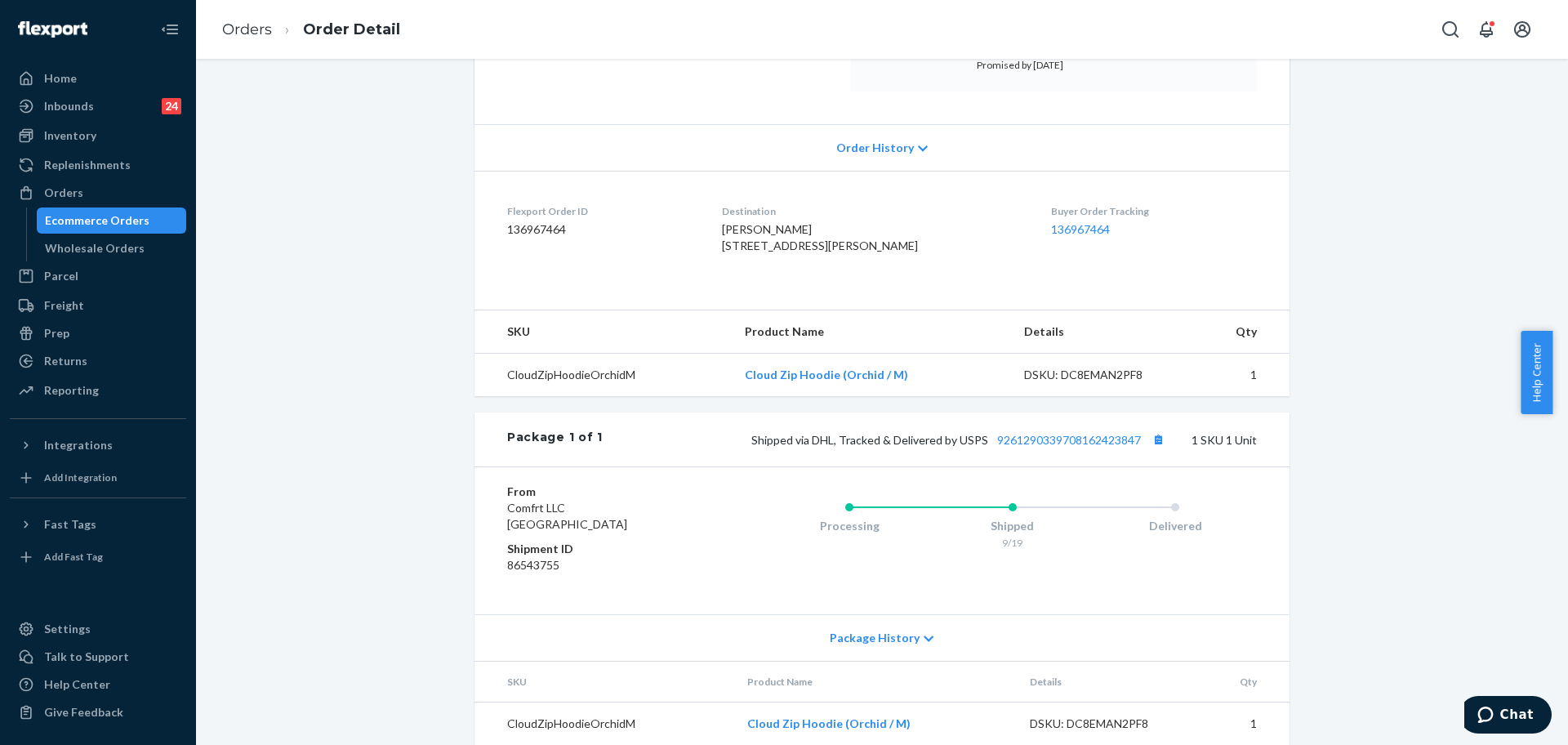
scroll to position [338, 0]
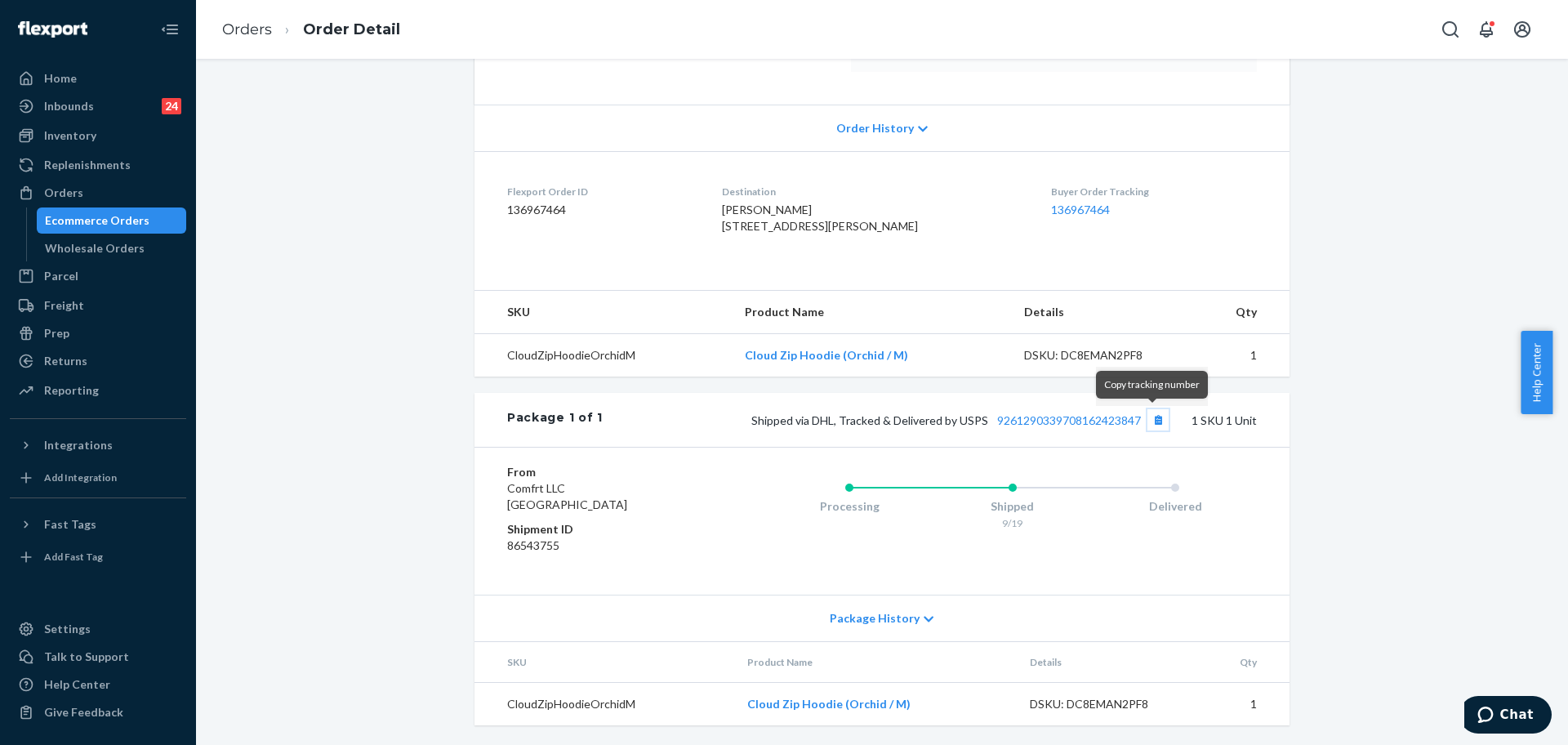
drag, startPoint x: 1149, startPoint y: 422, endPoint x: 1105, endPoint y: 636, distance: 218.5
click at [1150, 422] on button "Copy tracking number" at bounding box center [1158, 419] width 21 height 21
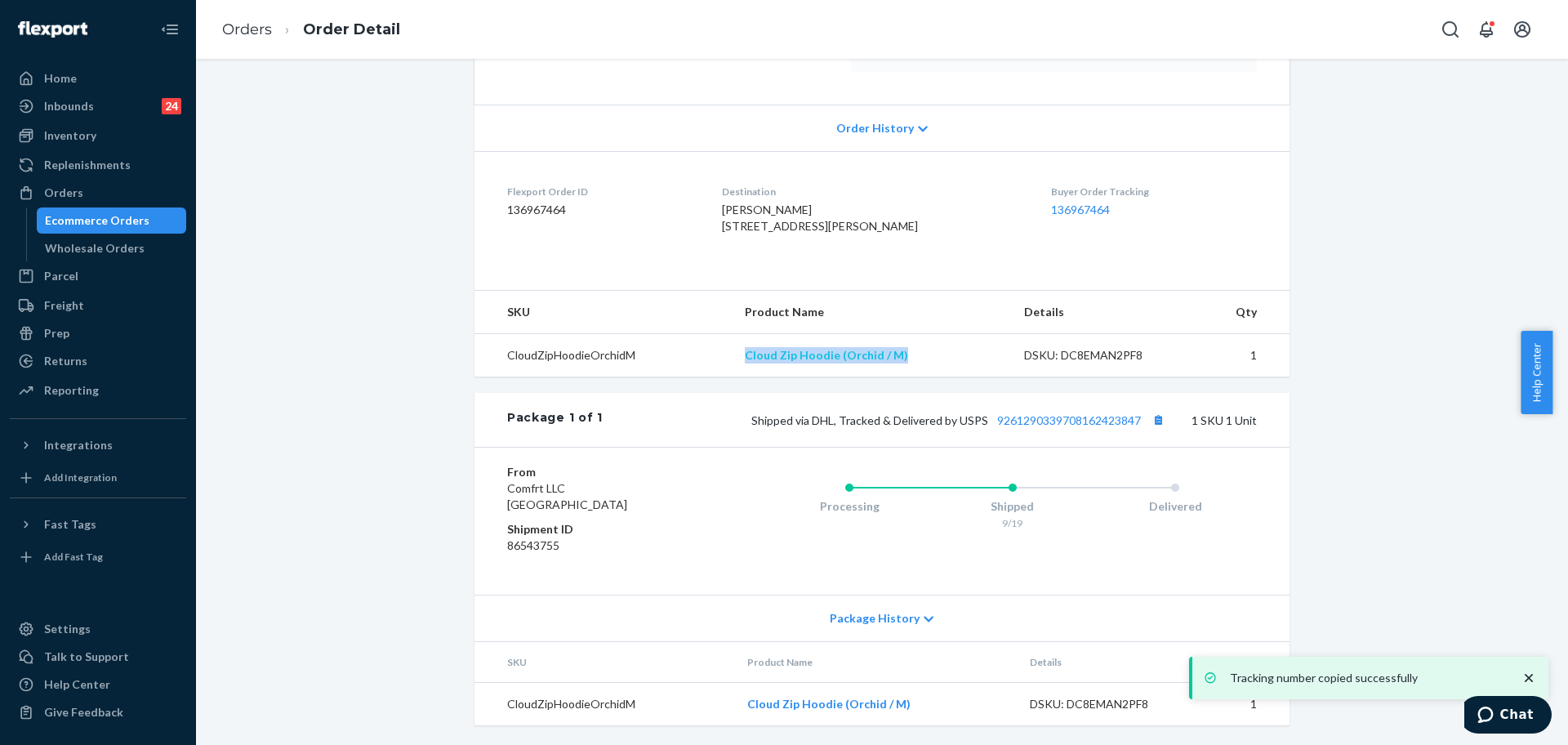
drag, startPoint x: 920, startPoint y: 347, endPoint x: 747, endPoint y: 351, distance: 173.0
click at [747, 351] on td "Cloud Zip Hoodie (Orchid / M)" at bounding box center [871, 355] width 280 height 43
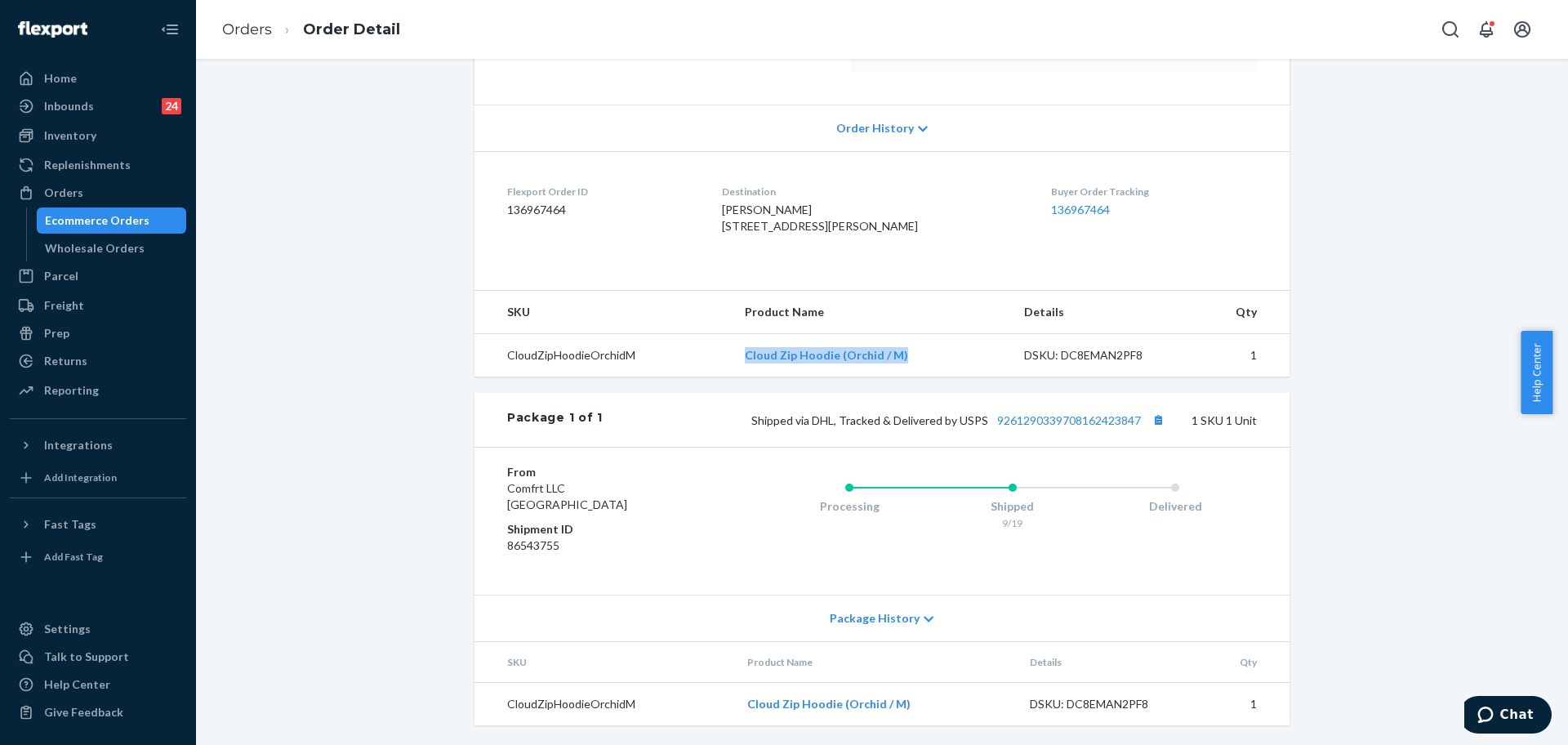
copy link "Cloud Zip Hoodie (Orchid / M)"
drag, startPoint x: 99, startPoint y: 188, endPoint x: 631, endPoint y: 251, distance: 535.7
click at [99, 188] on div "Orders" at bounding box center [99, 192] width 173 height 23
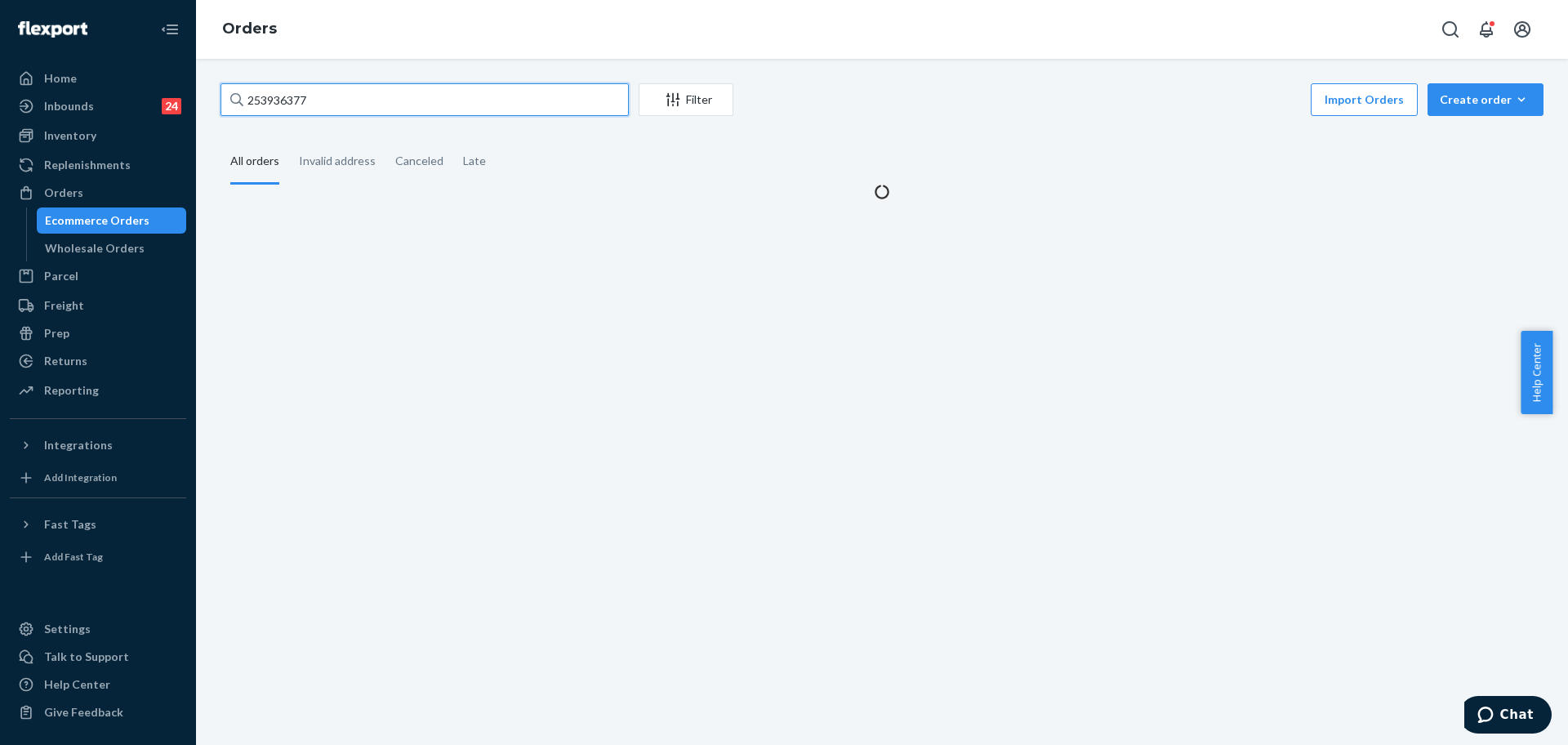
click at [275, 108] on input "253936377" at bounding box center [425, 99] width 409 height 33
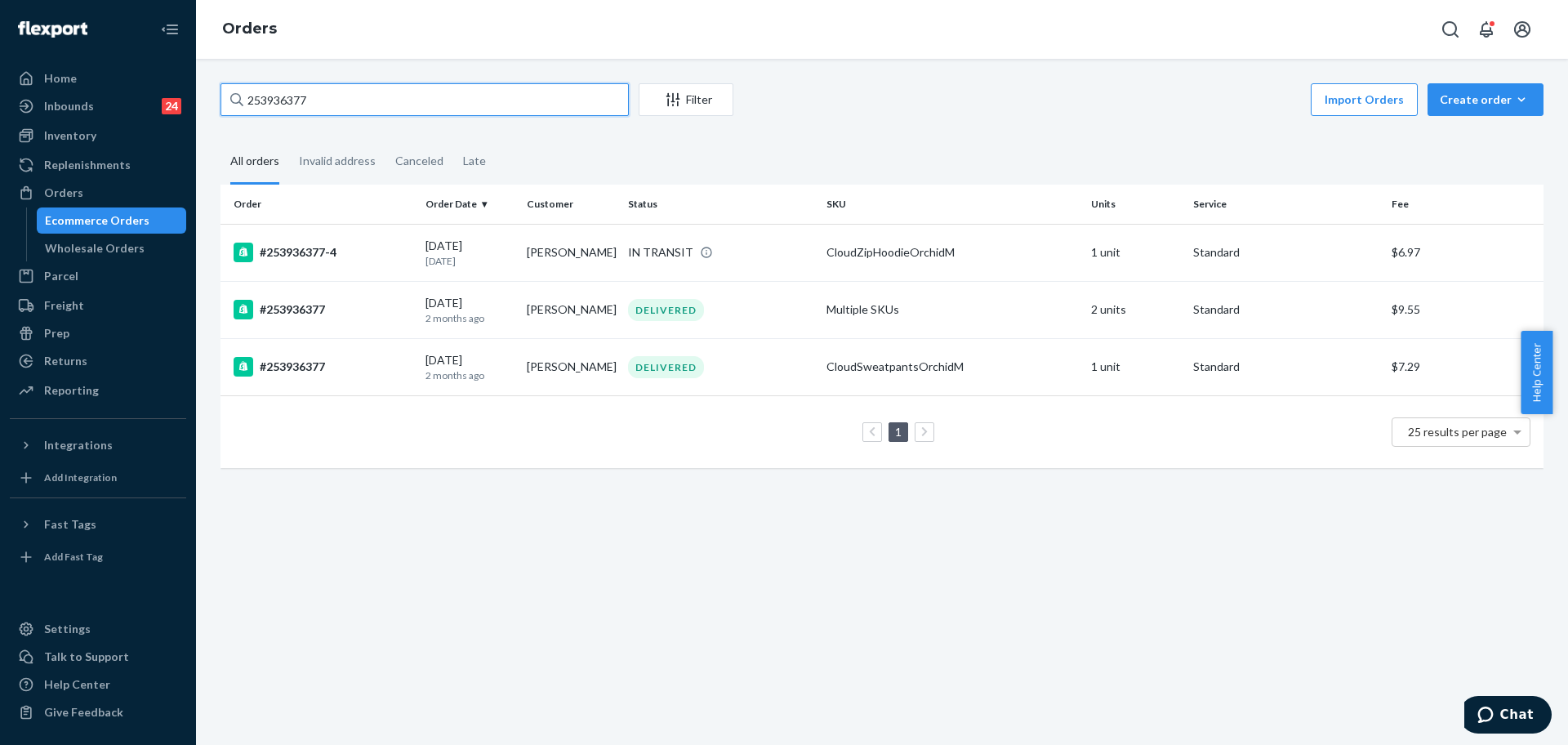
paste input "5138515"
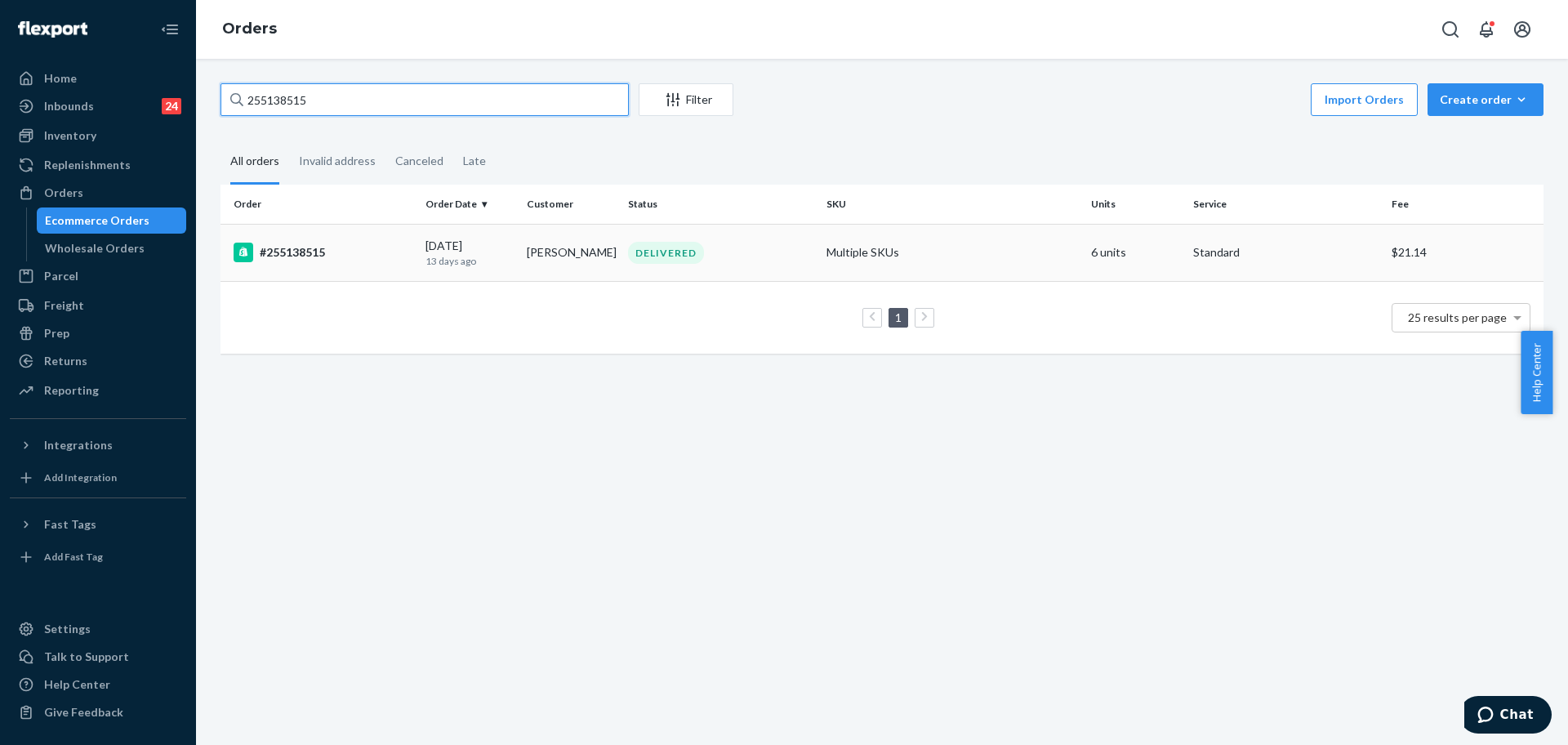
type input "255138515"
click at [400, 264] on td "#255138515" at bounding box center [320, 252] width 199 height 57
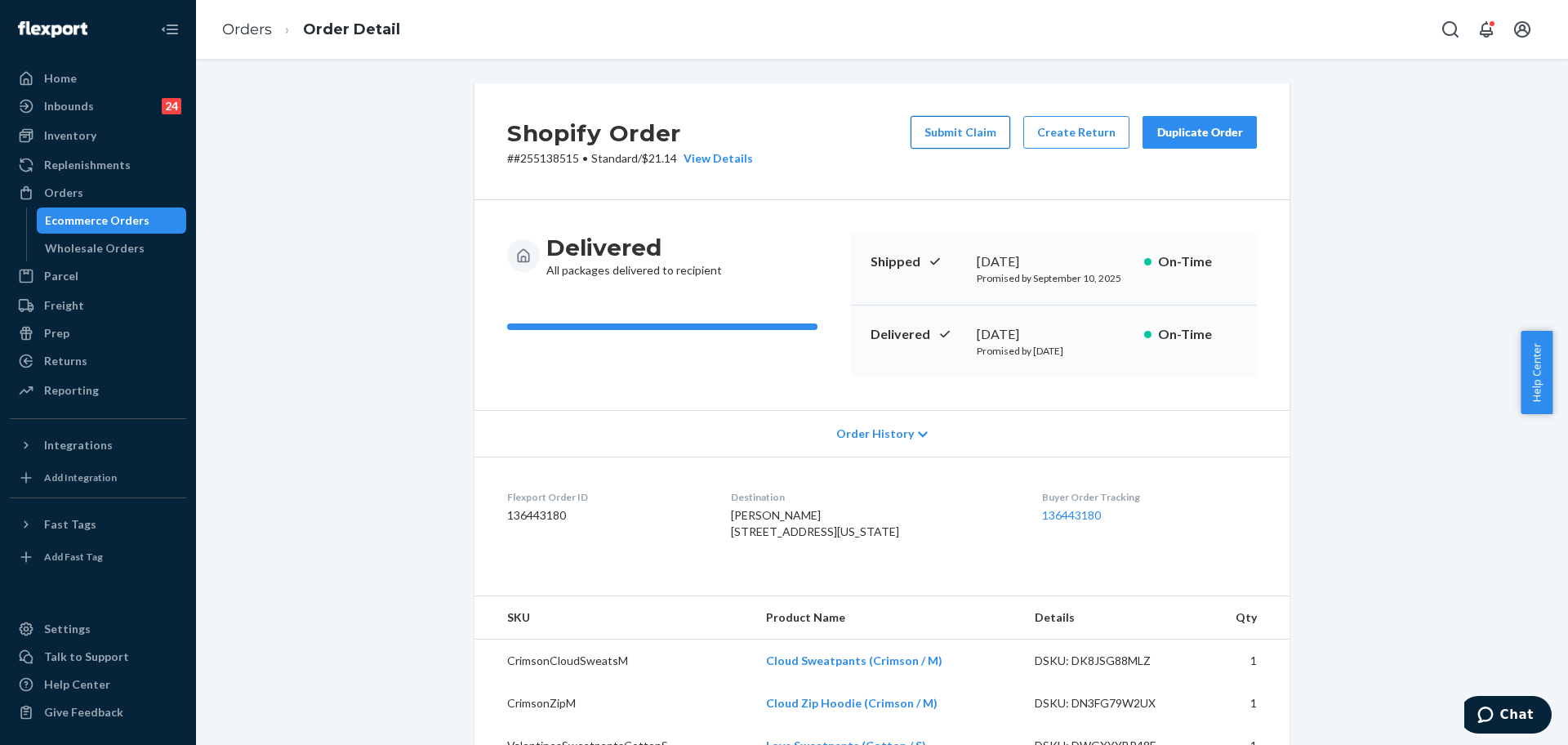
click at [960, 131] on button "Submit Claim" at bounding box center [960, 132] width 99 height 33
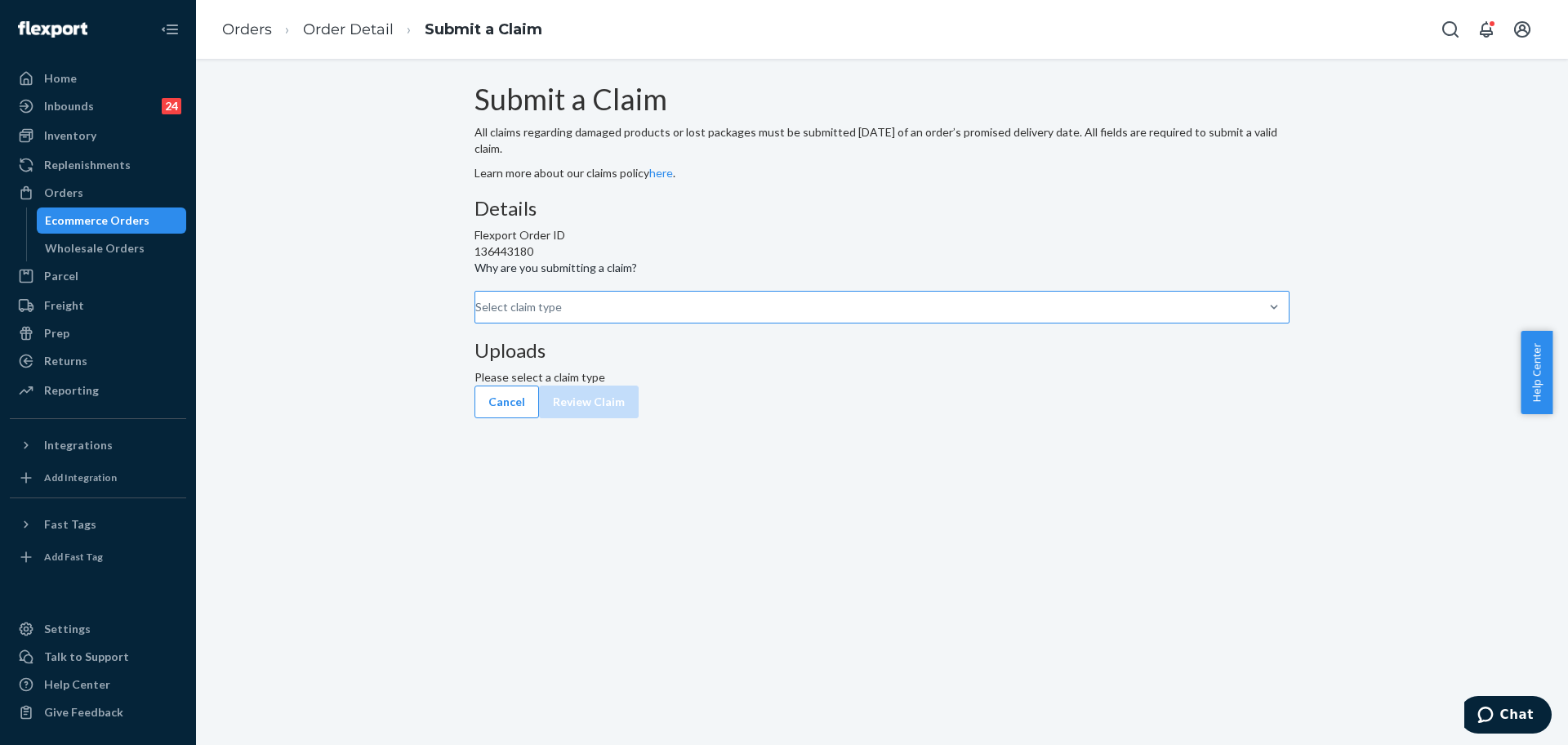
click at [477, 316] on div "Select claim type" at bounding box center [476, 306] width 2 height 19
click at [477, 316] on input "Why are you submitting a claim? Select claim type" at bounding box center [476, 307] width 2 height 16
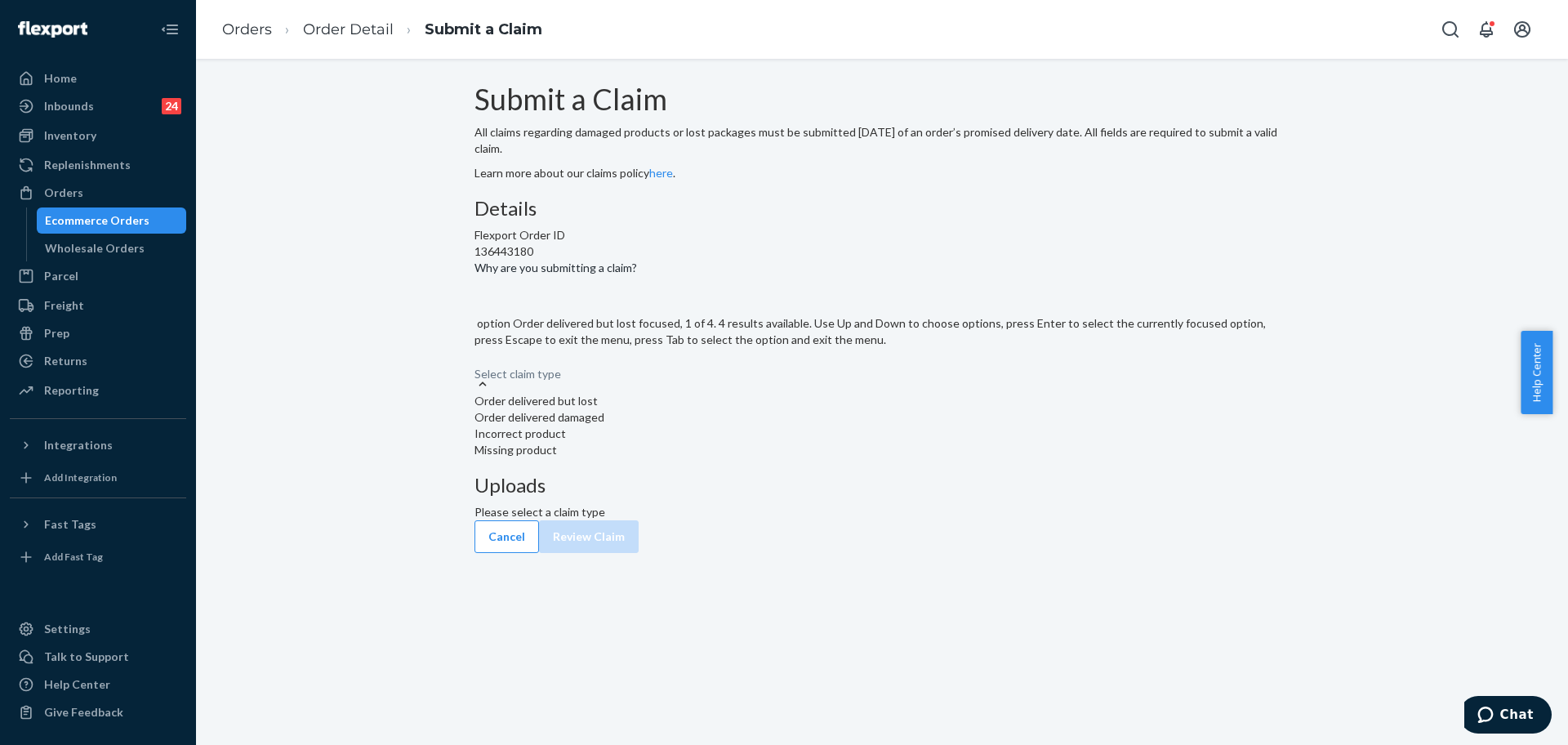
click at [721, 409] on div "Order delivered but lost" at bounding box center [882, 401] width 815 height 16
click at [476, 374] on input "Why are you submitting a claim? option Order delivered but lost focused, 1 of 4…" at bounding box center [475, 366] width 2 height 16
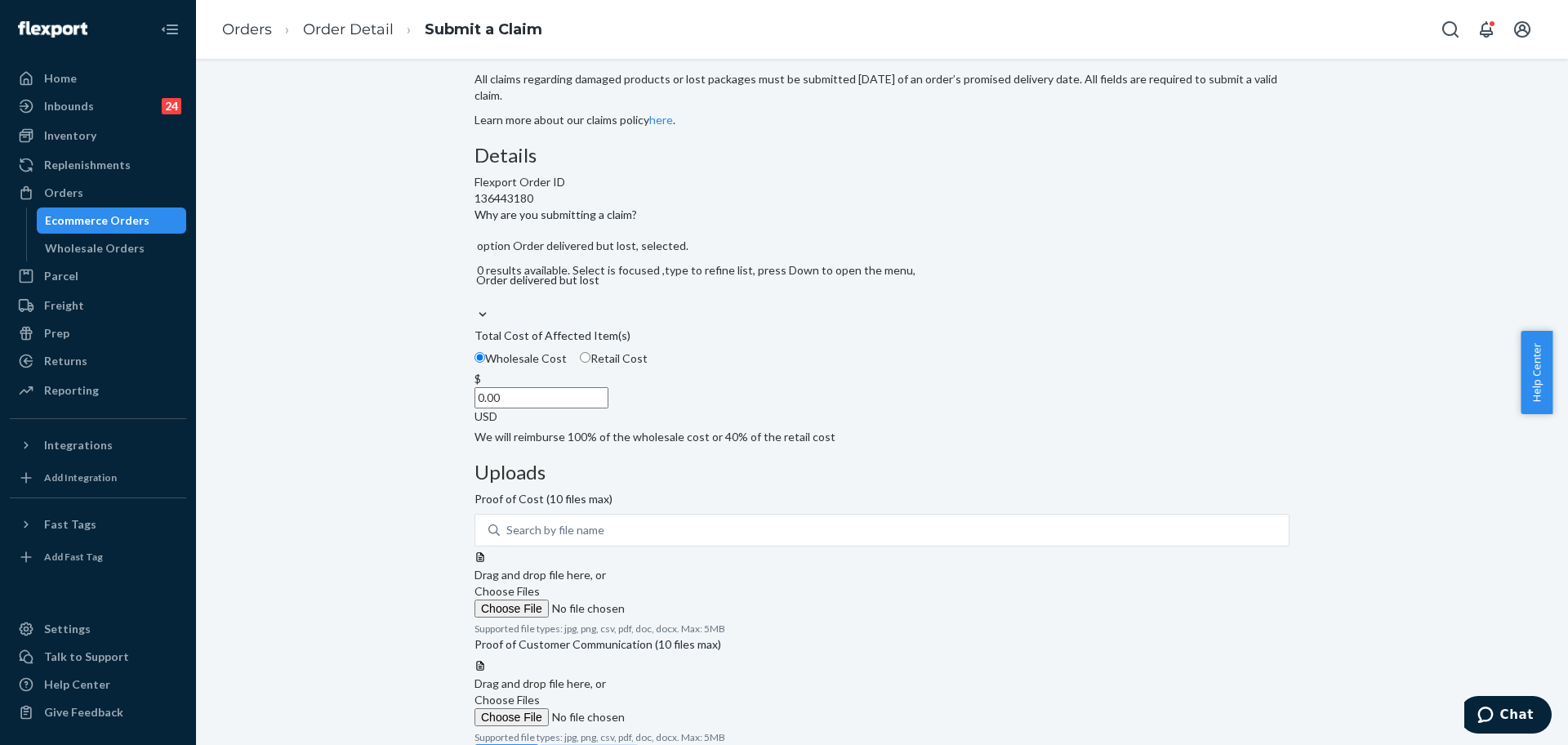
scroll to position [82, 0]
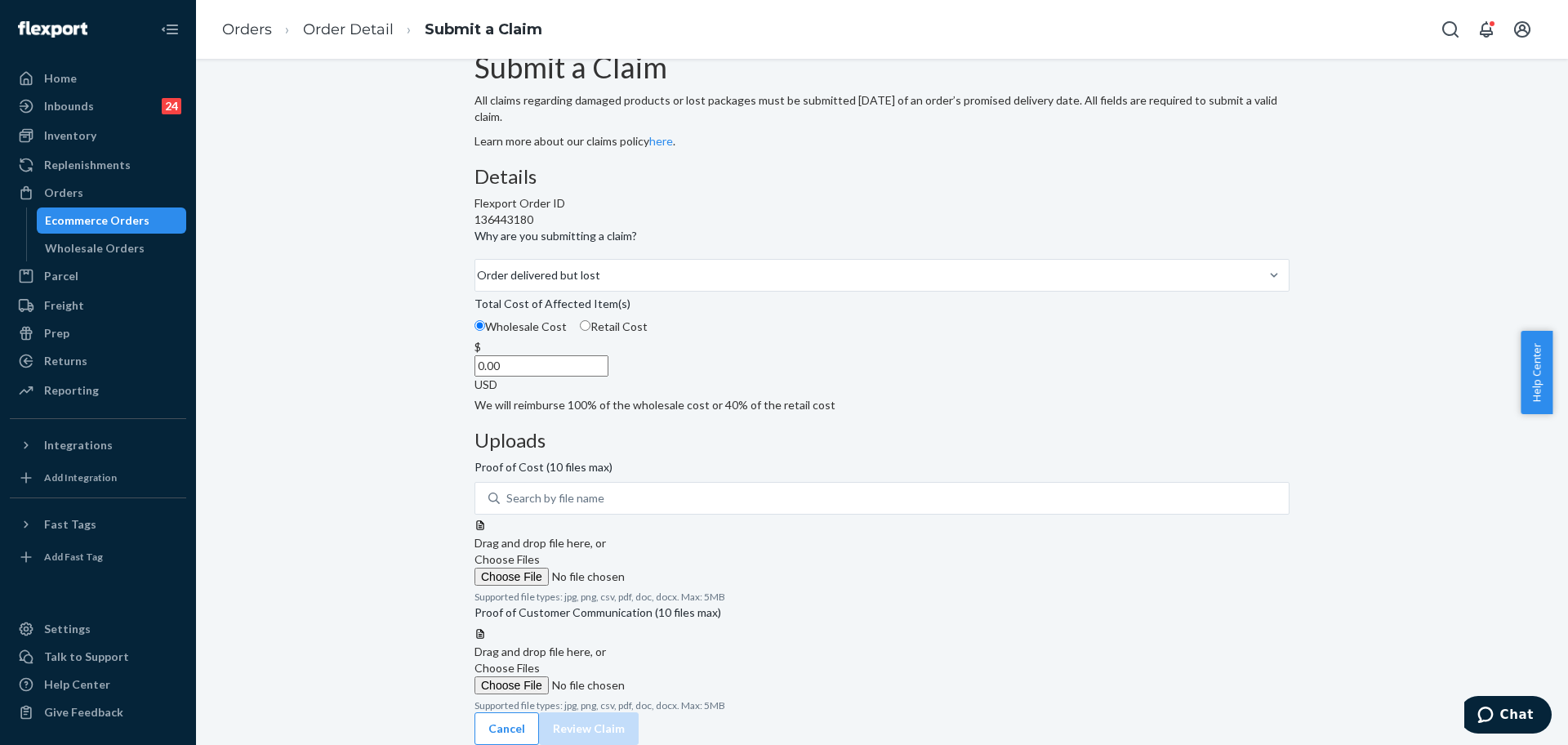
drag, startPoint x: 503, startPoint y: 707, endPoint x: 639, endPoint y: 614, distance: 164.8
click at [503, 712] on button "Cancel" at bounding box center [506, 729] width 65 height 33
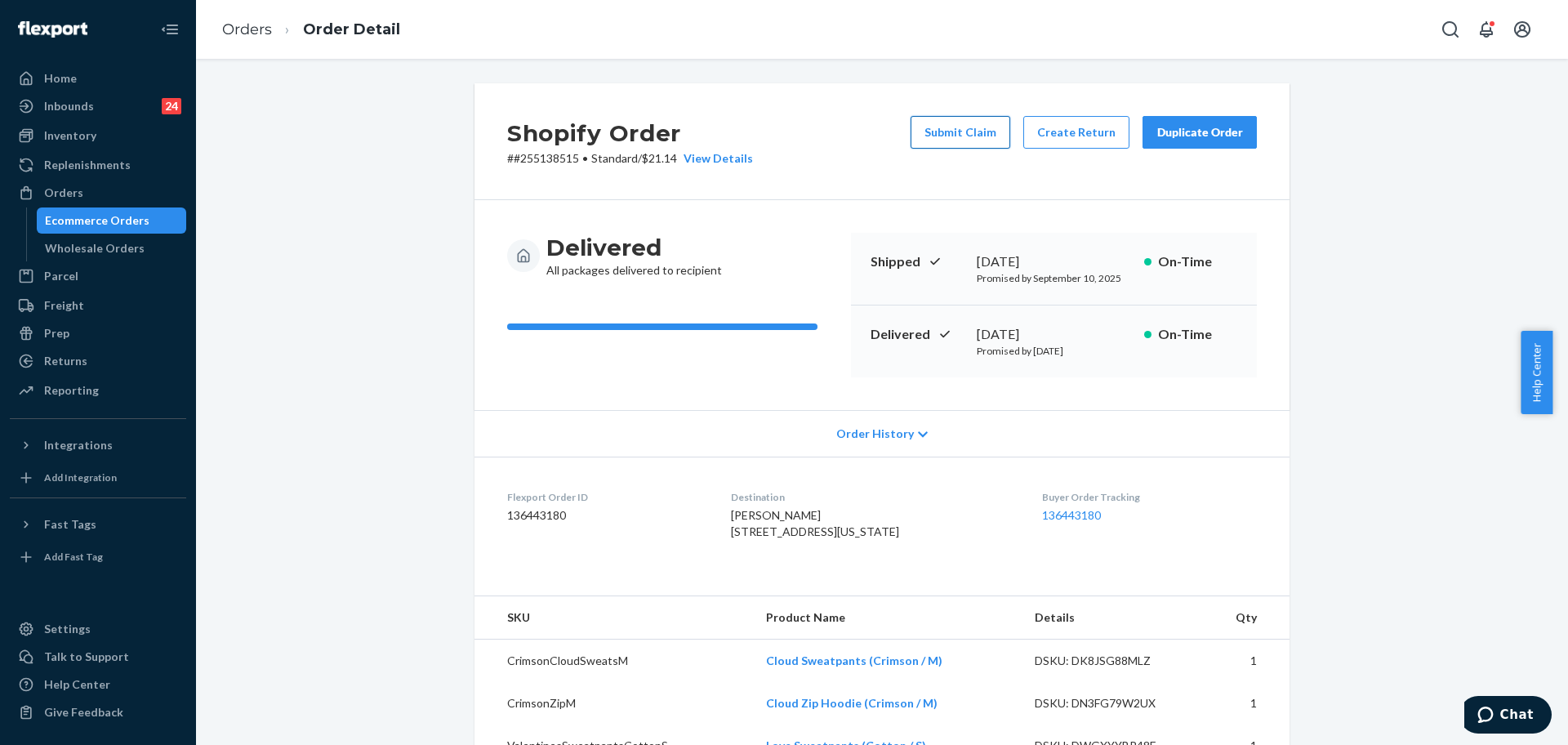
click at [952, 141] on button "Submit Claim" at bounding box center [960, 132] width 99 height 33
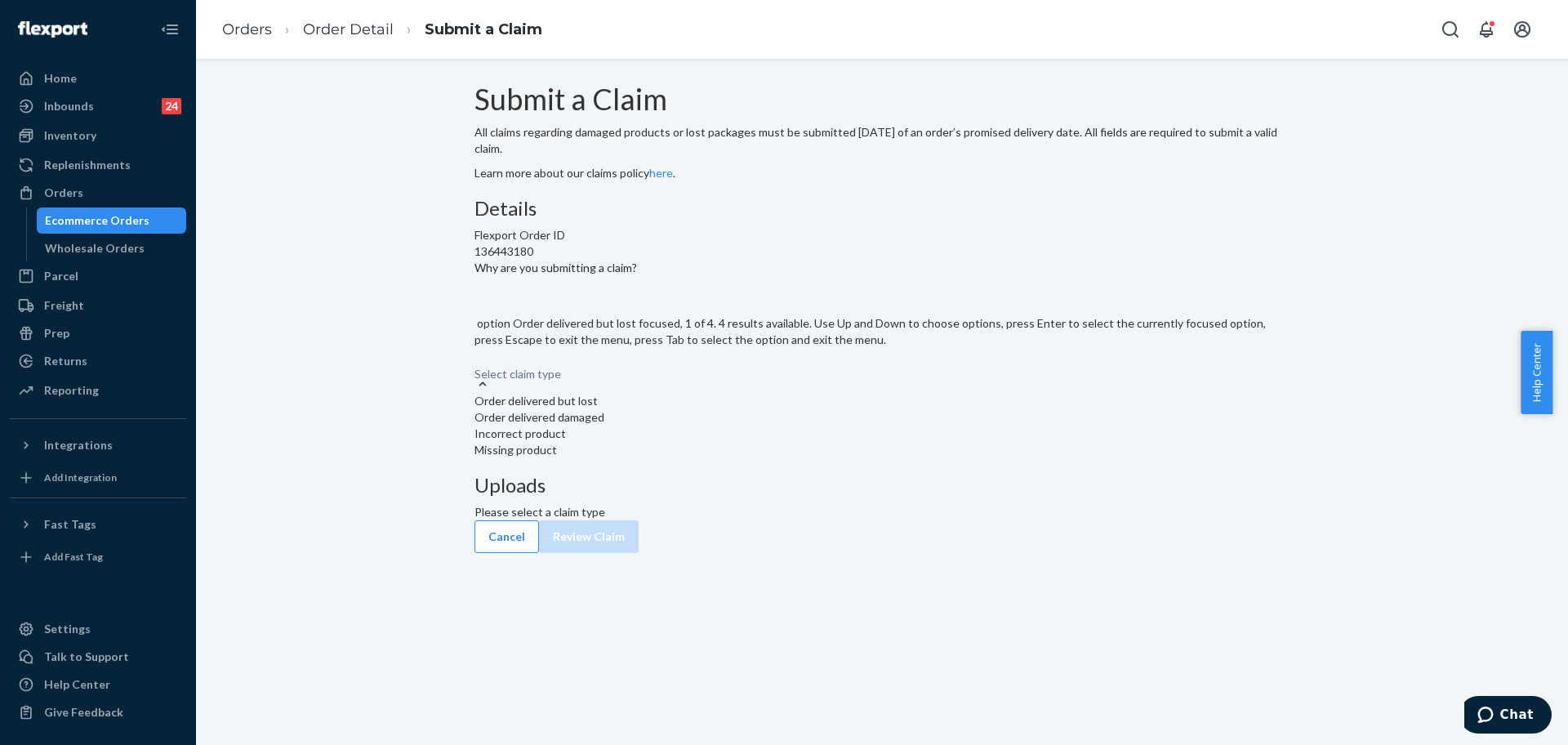
click at [728, 376] on div "Select claim type" at bounding box center [882, 365] width 815 height 19
click at [476, 374] on input "Why are you submitting a claim? option Order delivered but lost focused, 1 of 4…" at bounding box center [475, 366] width 2 height 16
click at [751, 409] on div "Order delivered but lost" at bounding box center [882, 401] width 815 height 16
click at [476, 374] on input "Why are you submitting a claim? option Order delivered but lost focused, 0 of 4…" at bounding box center [475, 366] width 2 height 16
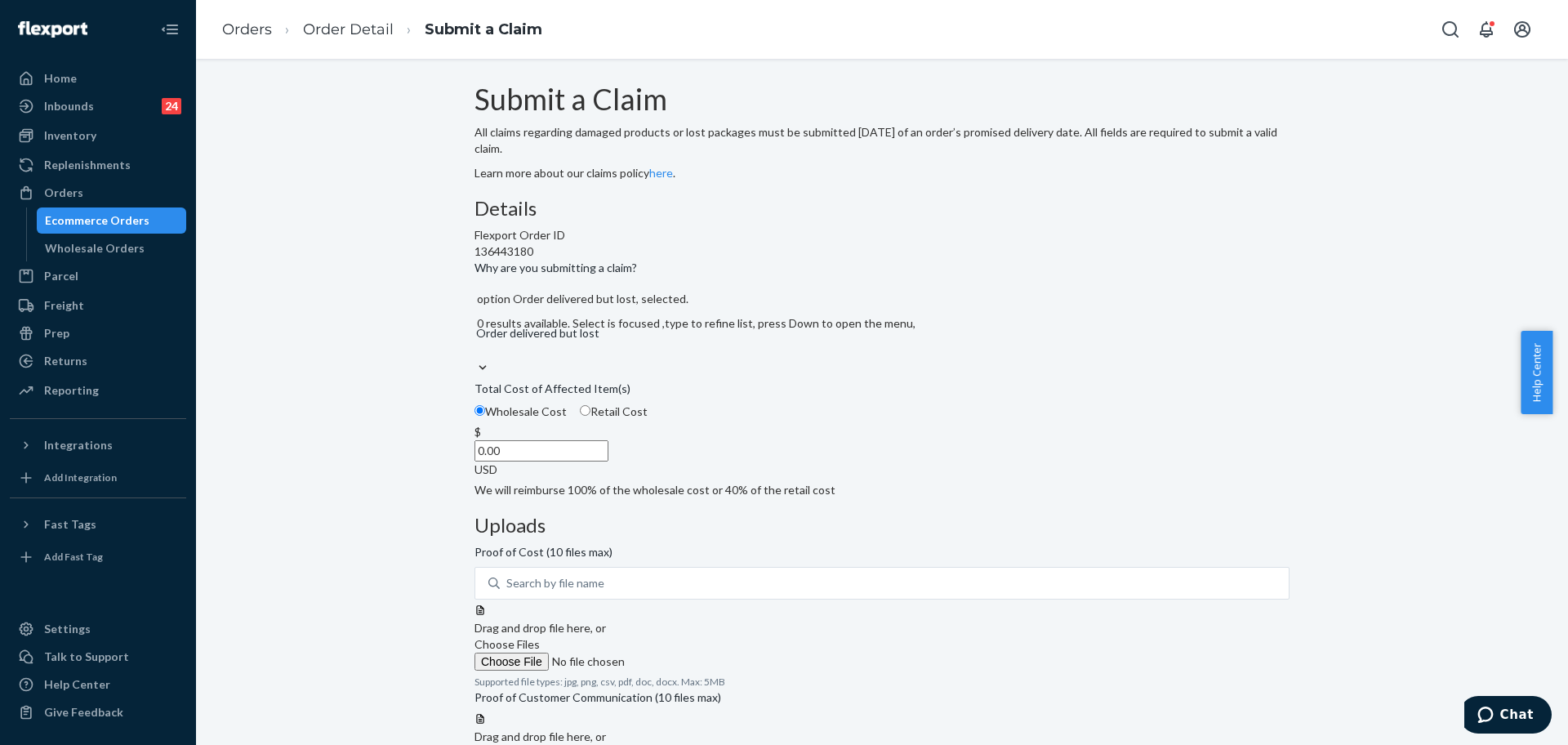
click at [608, 461] on input "0.00" at bounding box center [541, 450] width 134 height 21
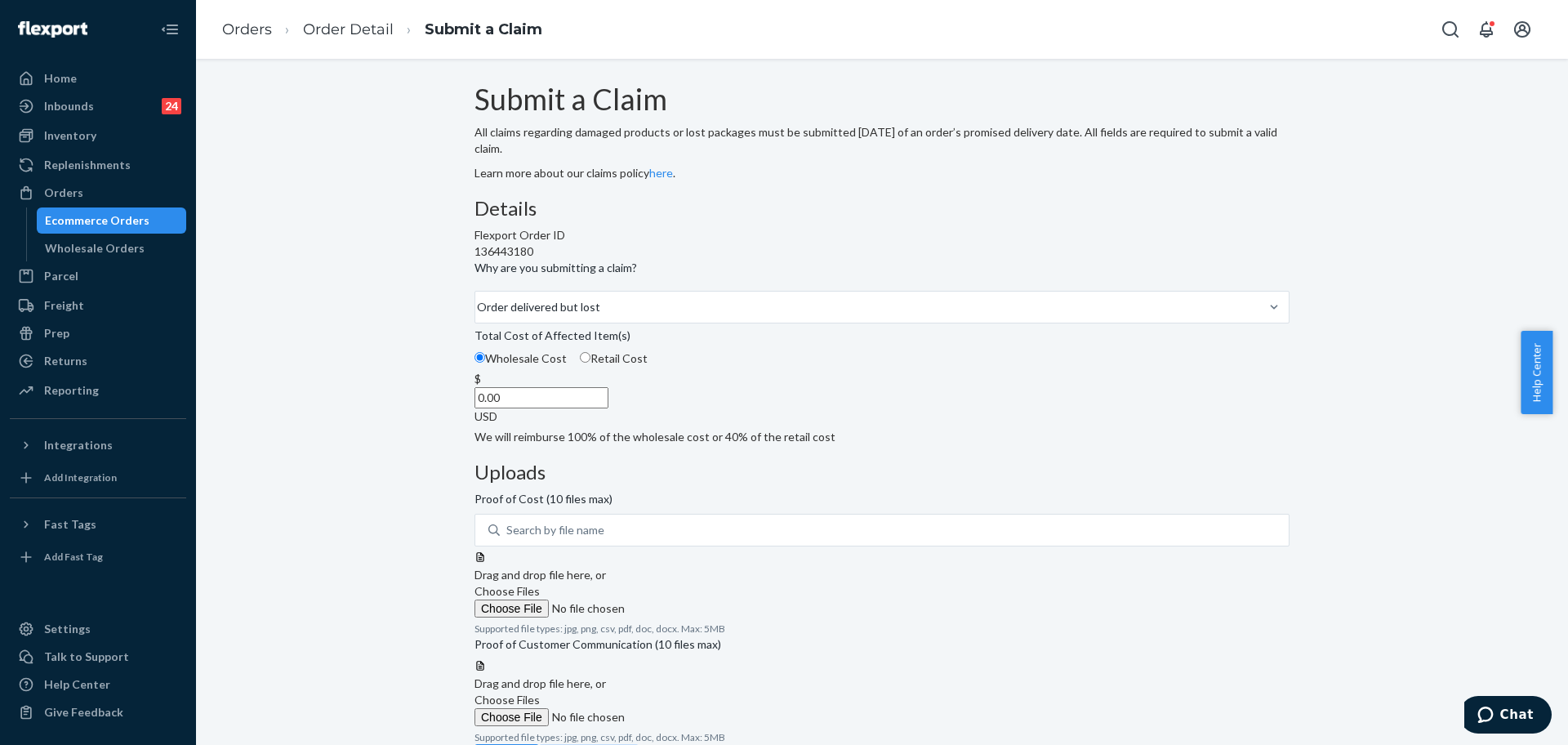
paste input "25"
type input "250.00"
click at [540, 584] on span "Choose Files" at bounding box center [507, 590] width 66 height 14
click at [697, 599] on input "Choose Files" at bounding box center [586, 608] width 223 height 18
click at [697, 583] on label "Choose Files" at bounding box center [586, 600] width 223 height 35
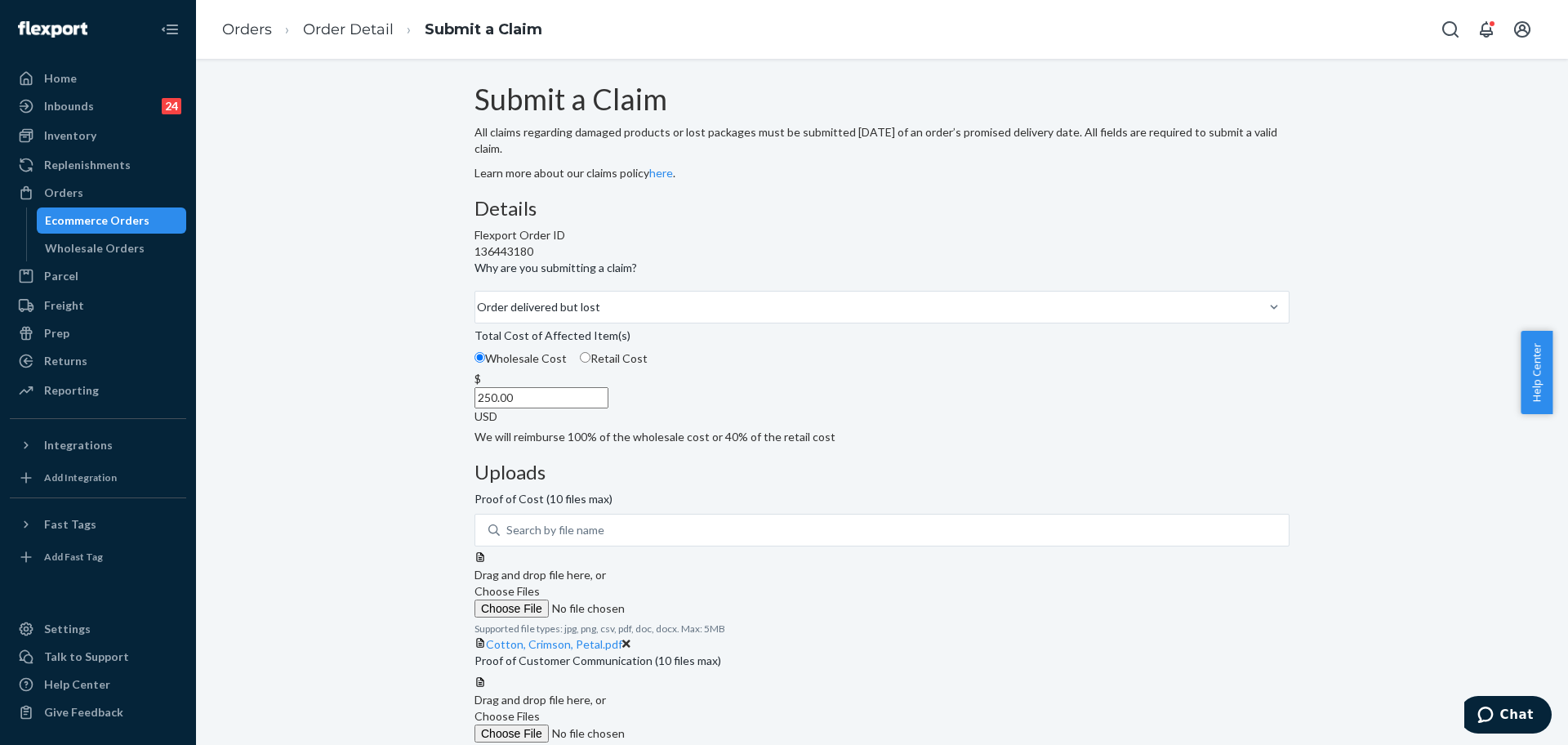
click at [697, 599] on input "Choose Files" at bounding box center [586, 608] width 223 height 18
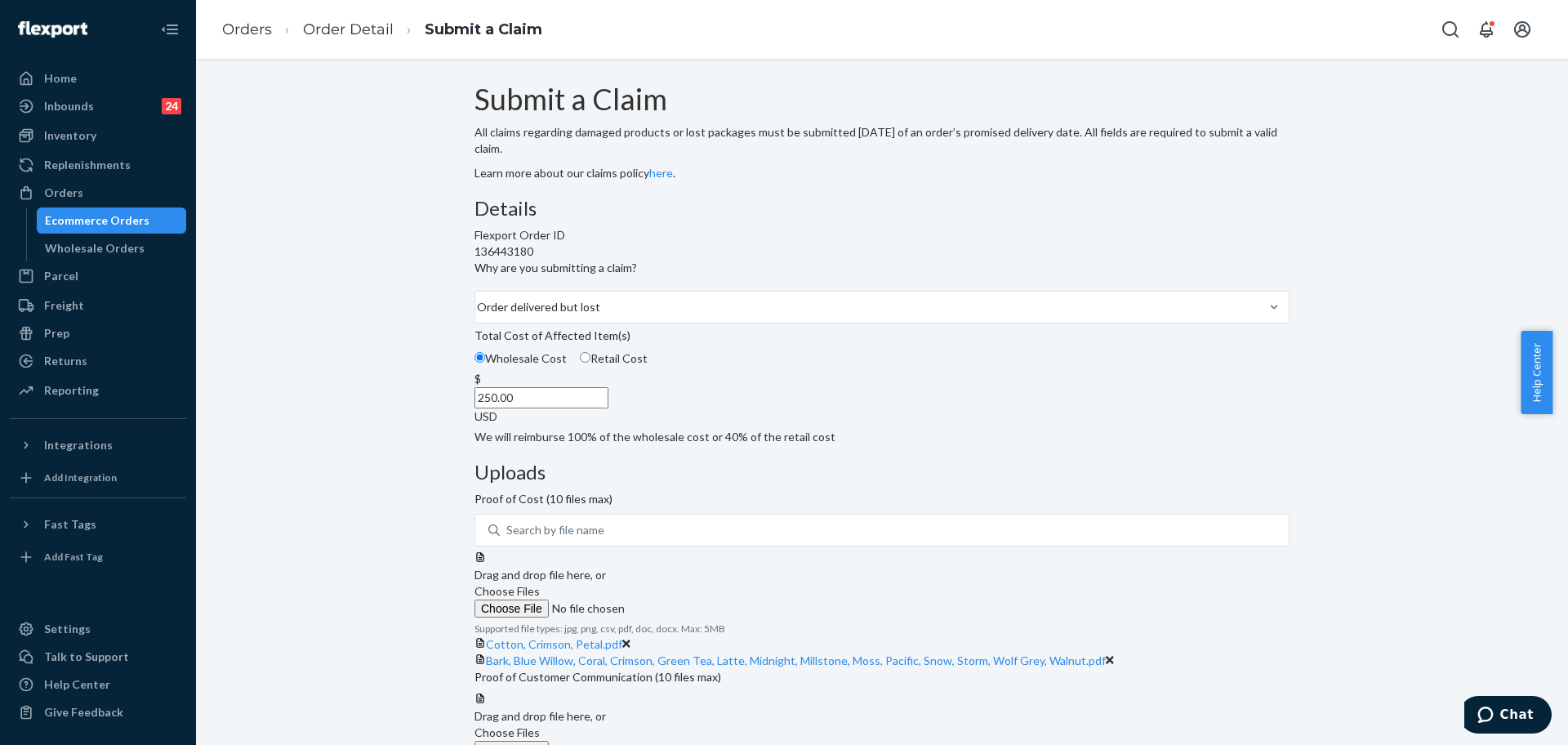
click at [1262, 405] on div "Submit a Claim All claims regarding damaged products or lost packages must be s…" at bounding box center [882, 429] width 815 height 693
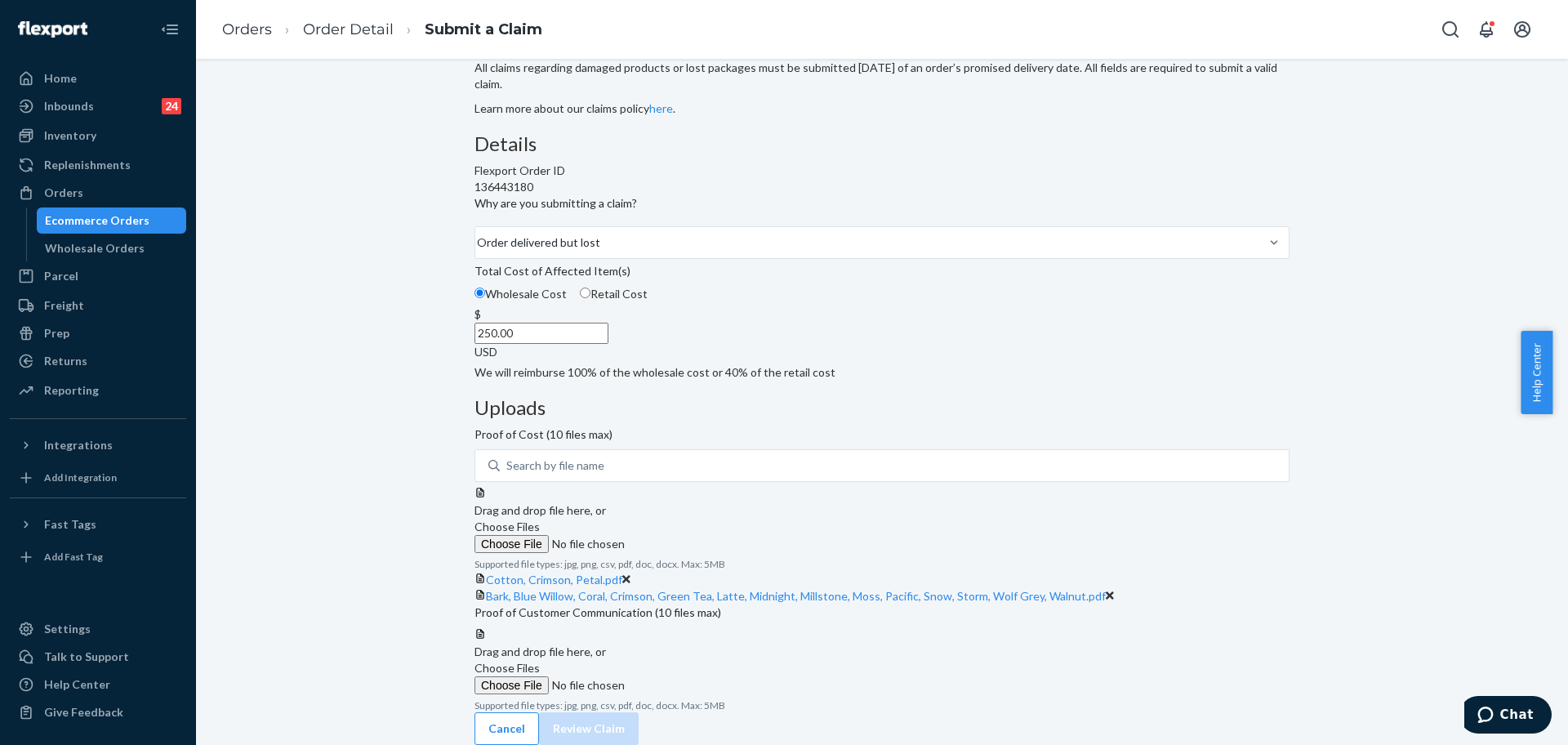
scroll to position [236, 0]
click at [697, 659] on label "Choose Files" at bounding box center [586, 677] width 223 height 35
click at [697, 676] on input "Choose Files" at bounding box center [586, 685] width 223 height 18
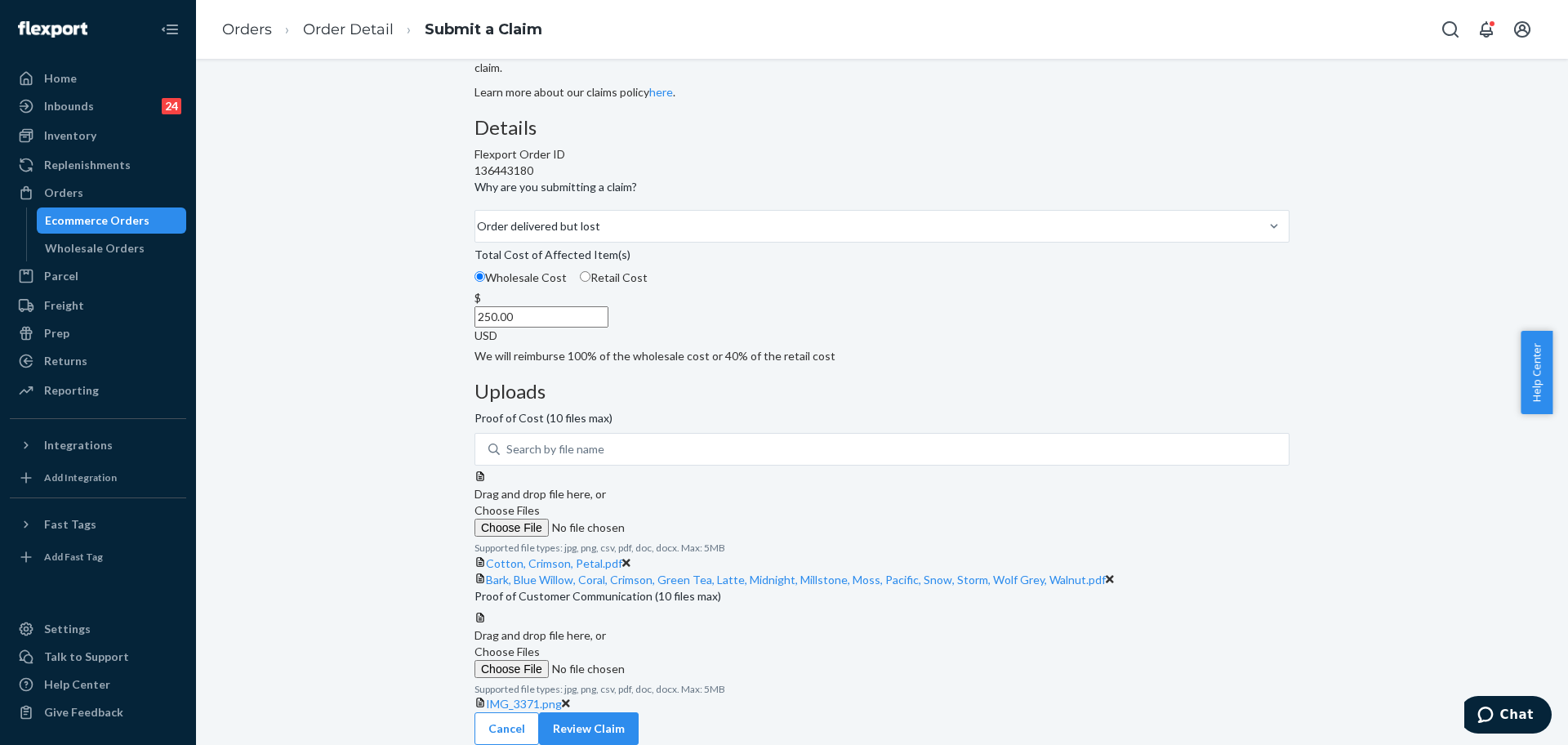
click at [697, 644] on label "Choose Files" at bounding box center [586, 661] width 223 height 35
click at [697, 659] on input "Choose Files" at bounding box center [586, 668] width 223 height 18
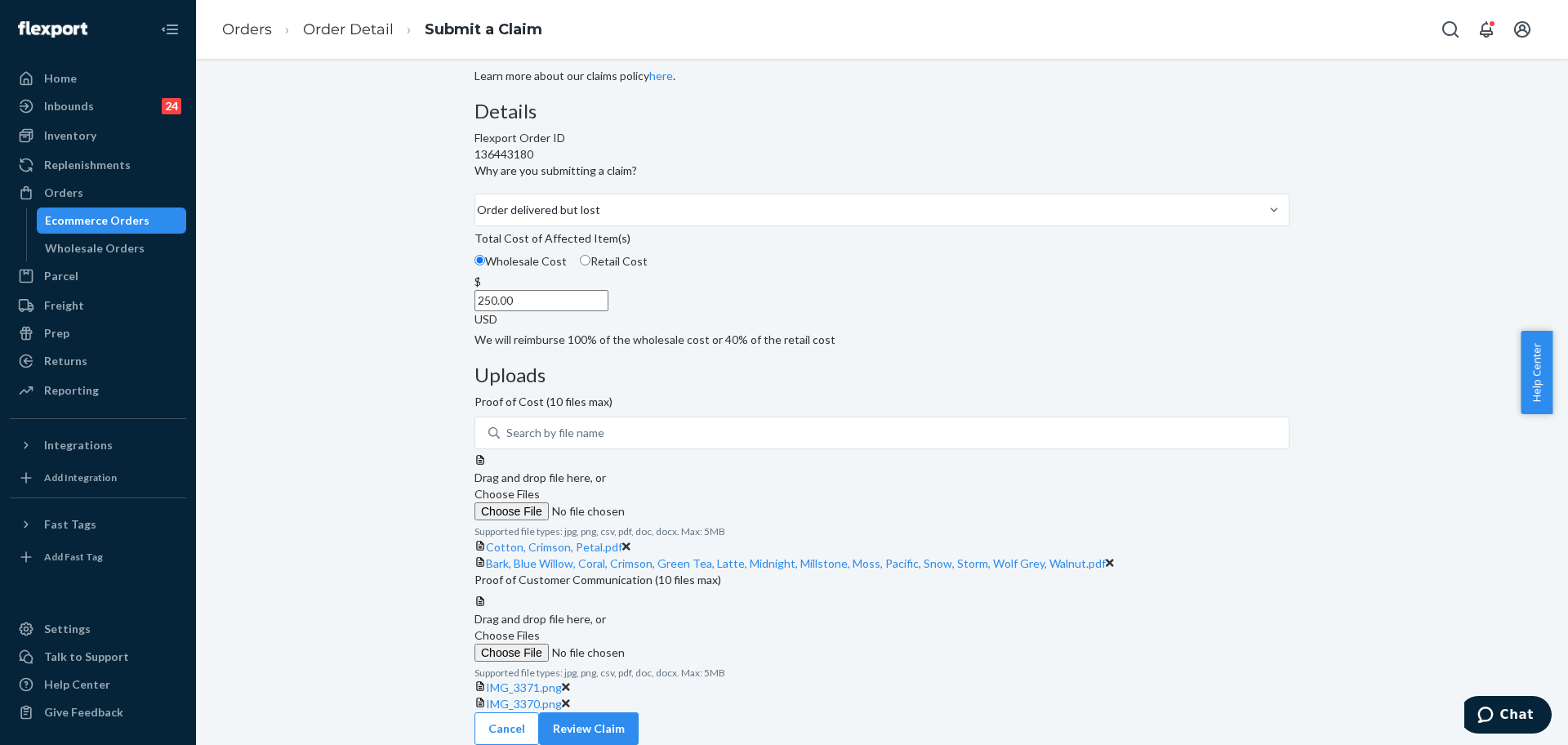
scroll to position [363, 0]
click at [639, 720] on button "Review Claim" at bounding box center [588, 729] width 99 height 33
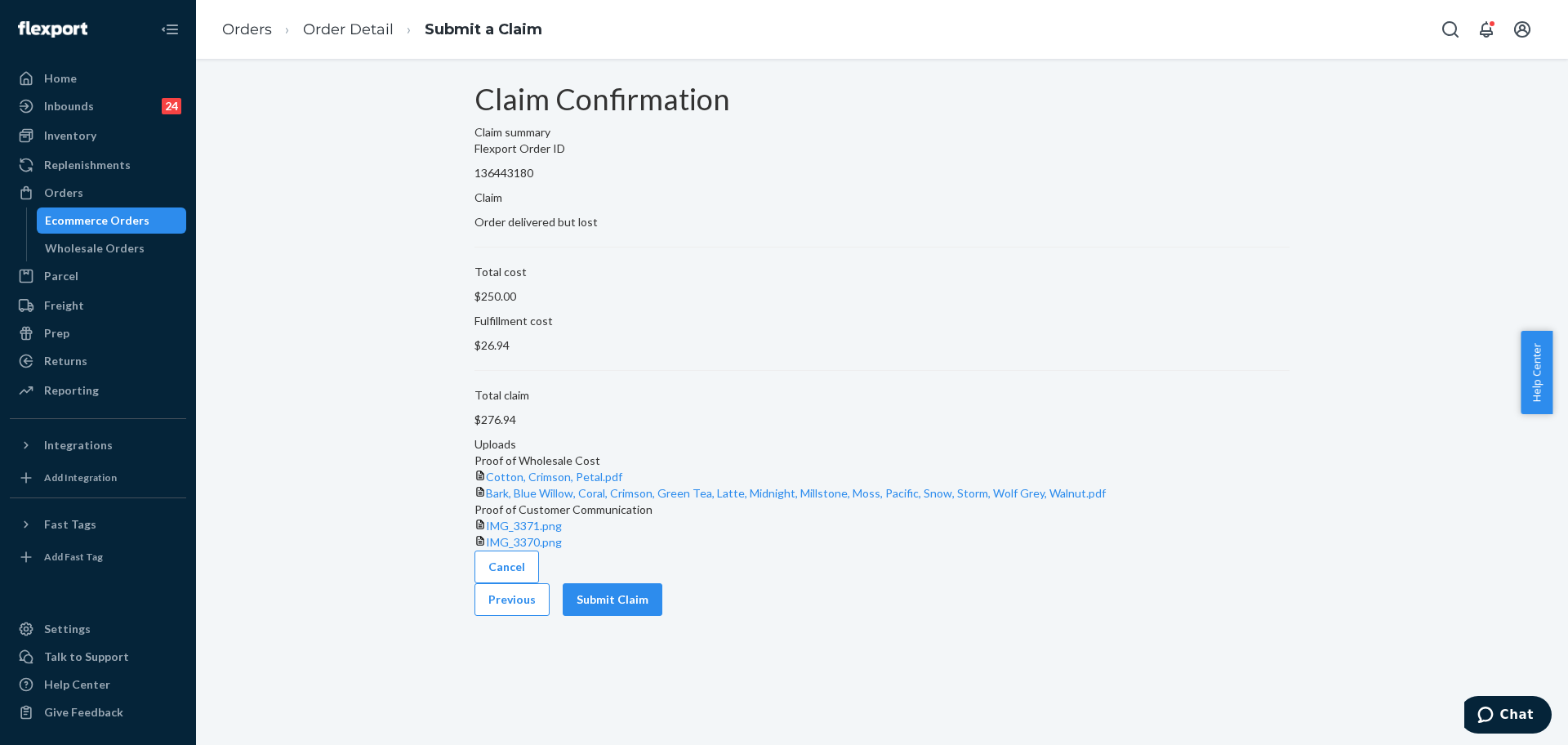
scroll to position [38, 0]
click at [662, 616] on button "Submit Claim" at bounding box center [612, 599] width 99 height 33
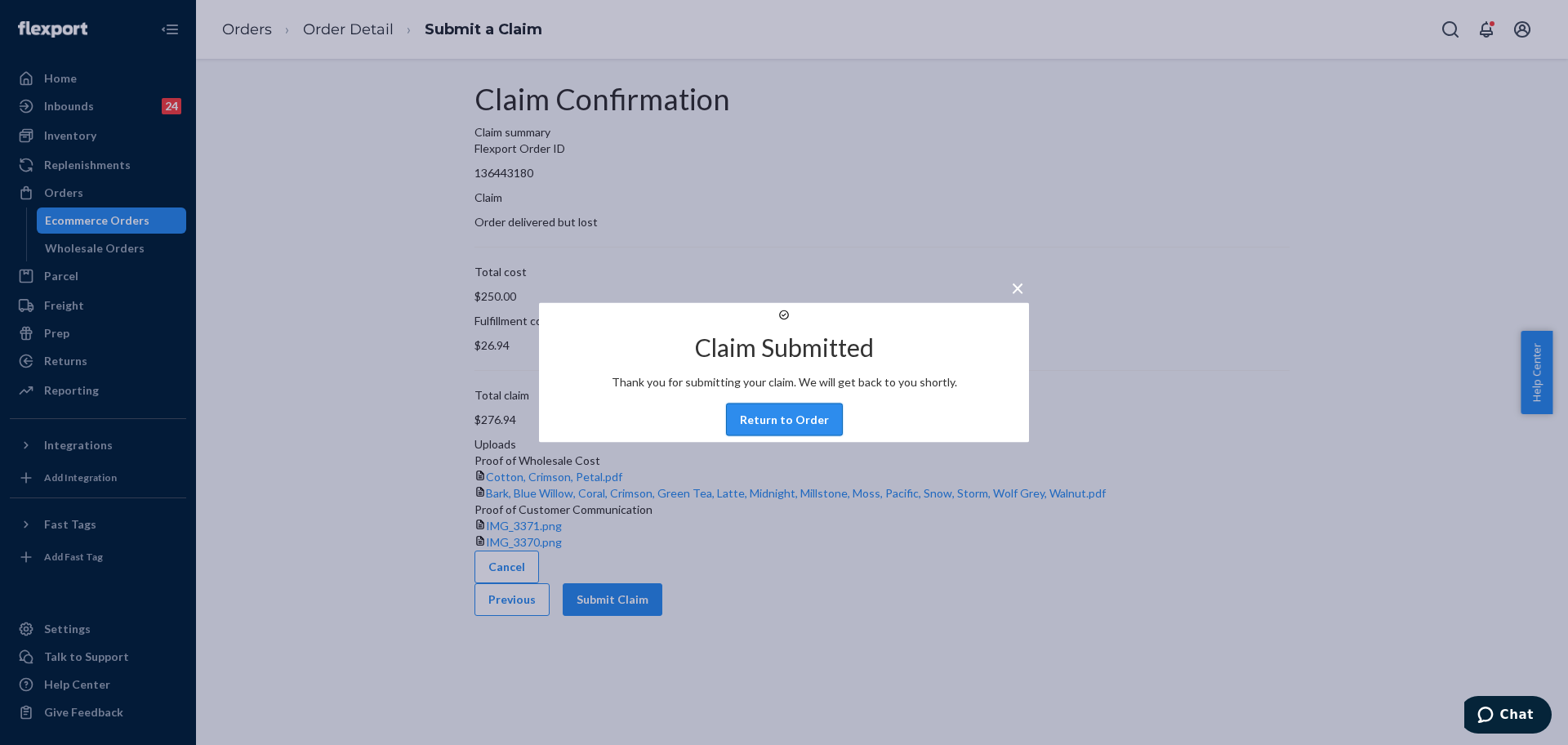
click at [819, 434] on button "Return to Order" at bounding box center [784, 419] width 117 height 33
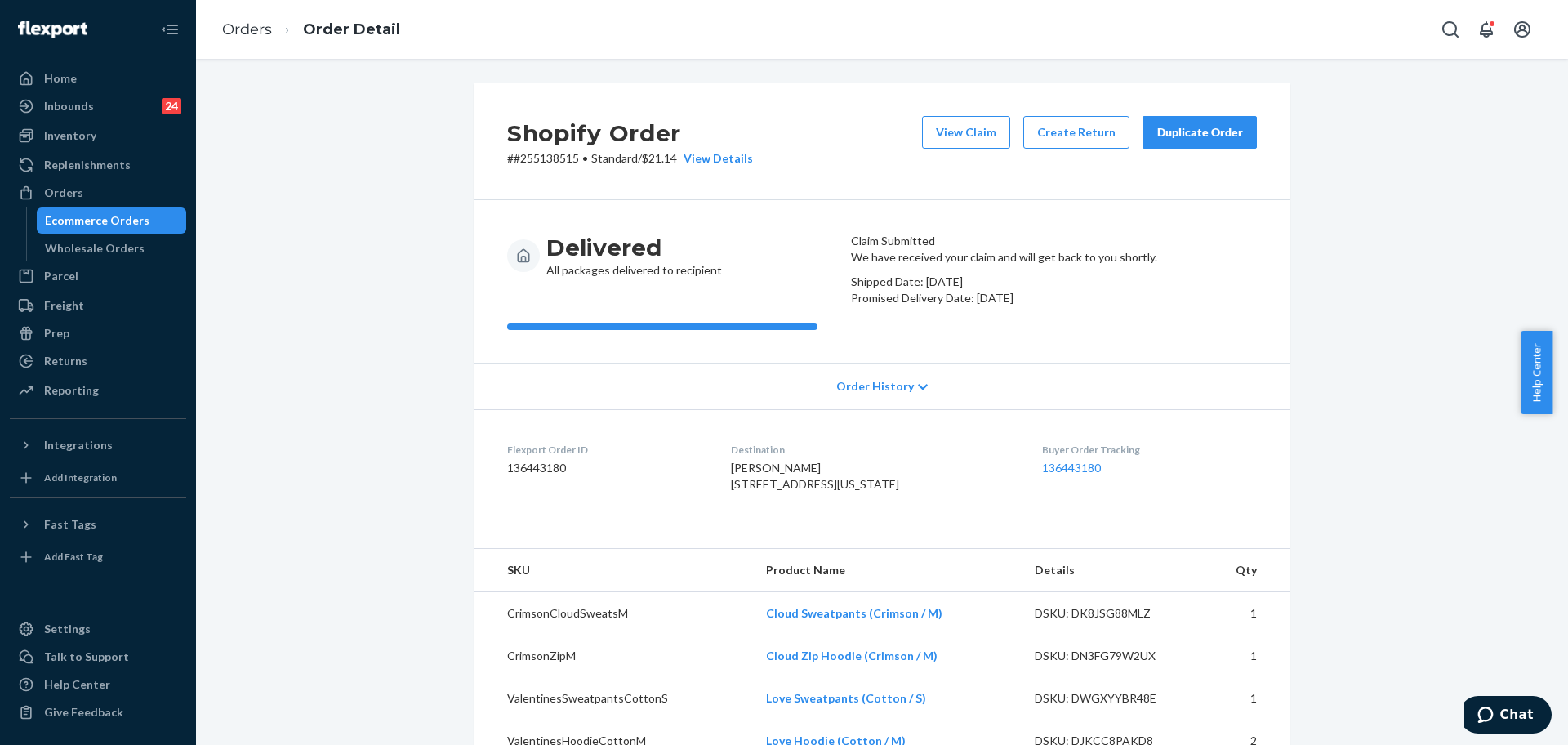
click at [1193, 140] on button "Duplicate Order" at bounding box center [1199, 132] width 114 height 33
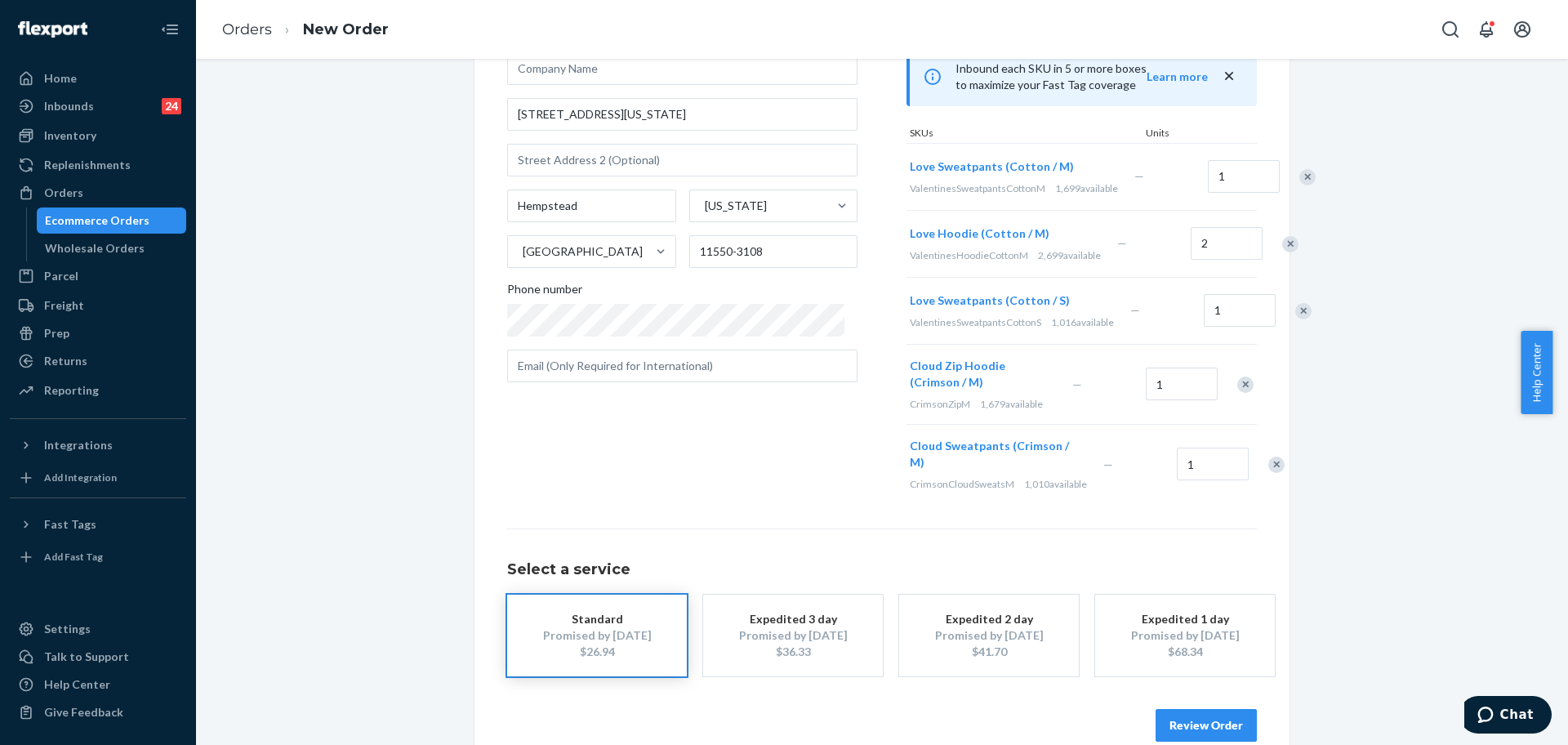
scroll to position [236, 0]
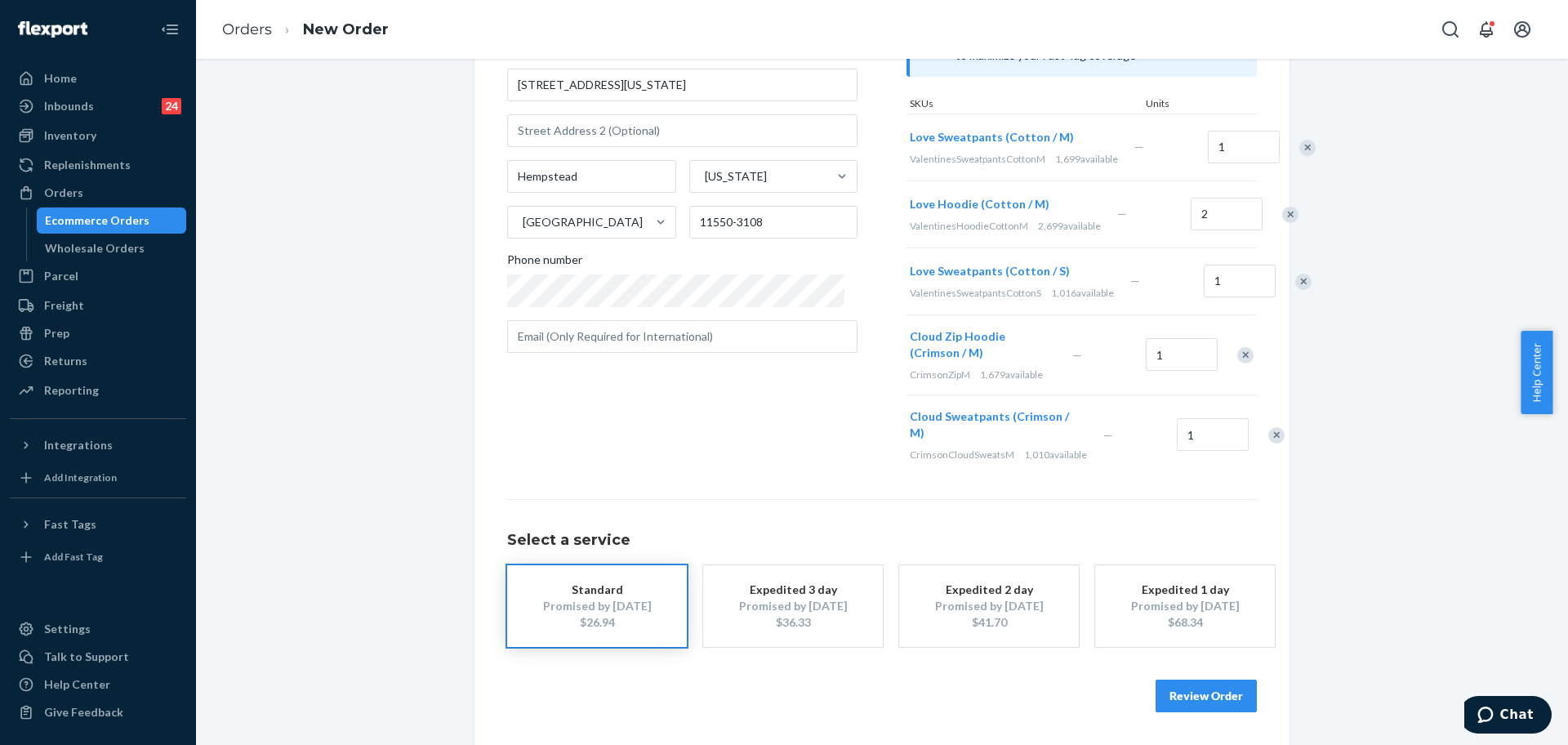
click at [1207, 692] on button "Review Order" at bounding box center [1206, 696] width 101 height 33
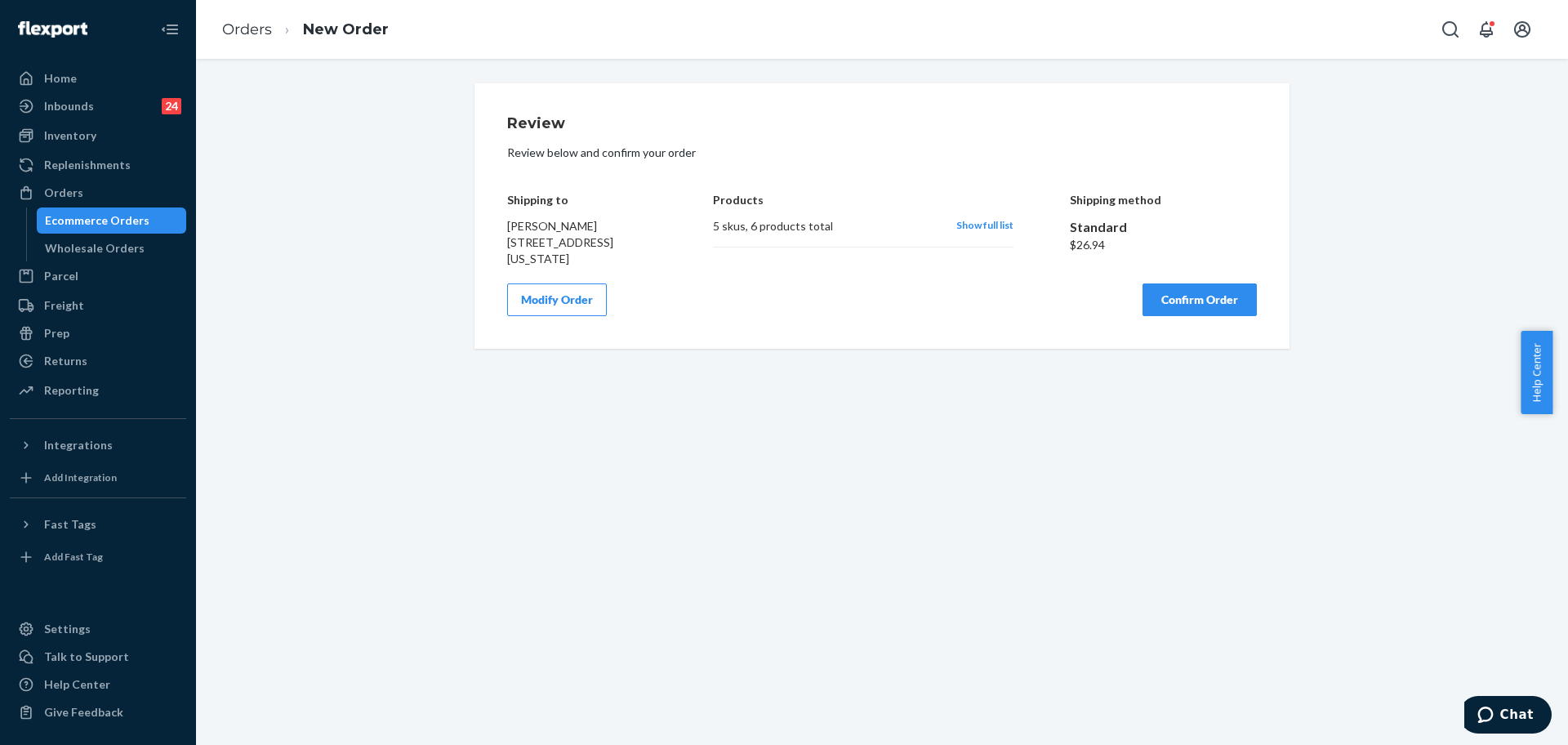
click at [1127, 328] on div "Review Review below and confirm your order Shipping to [PERSON_NAME] [STREET_AD…" at bounding box center [882, 215] width 815 height 265
click at [1158, 308] on button "Confirm Order" at bounding box center [1199, 300] width 114 height 33
